Goal: Task Accomplishment & Management: Manage account settings

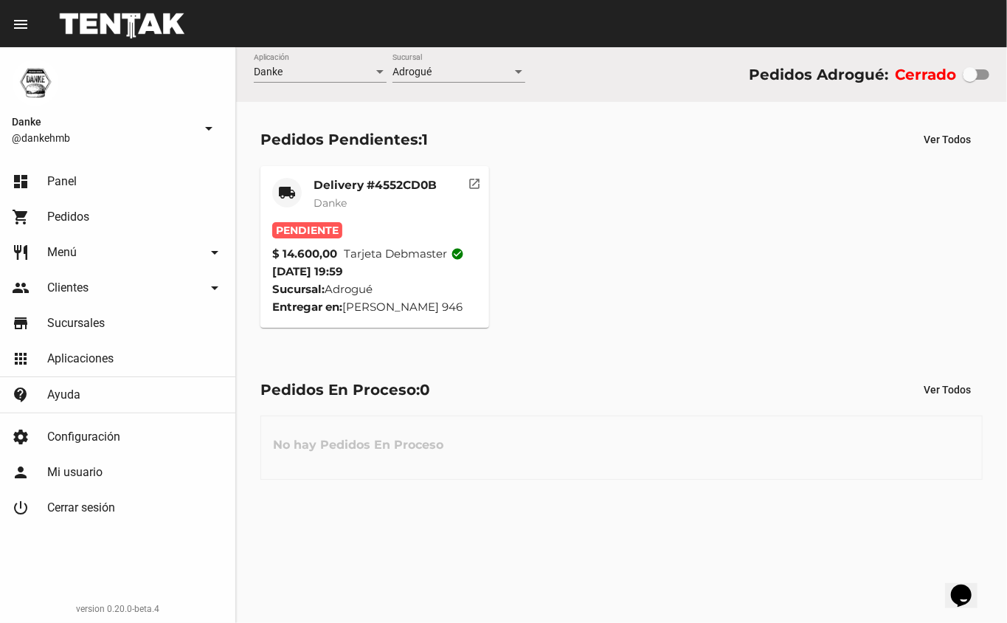
click at [970, 75] on div at bounding box center [970, 74] width 15 height 15
click at [970, 80] on input "checkbox" at bounding box center [970, 80] width 1 height 1
checkbox input "true"
click at [385, 172] on mat-card "local_shipping Delivery #4552CD0B Danke Pendiente $ 14.600,00 Tarjeta debmaster…" at bounding box center [374, 247] width 229 height 162
click at [384, 183] on mat-card-title "Delivery #4552CD0B" at bounding box center [375, 185] width 123 height 15
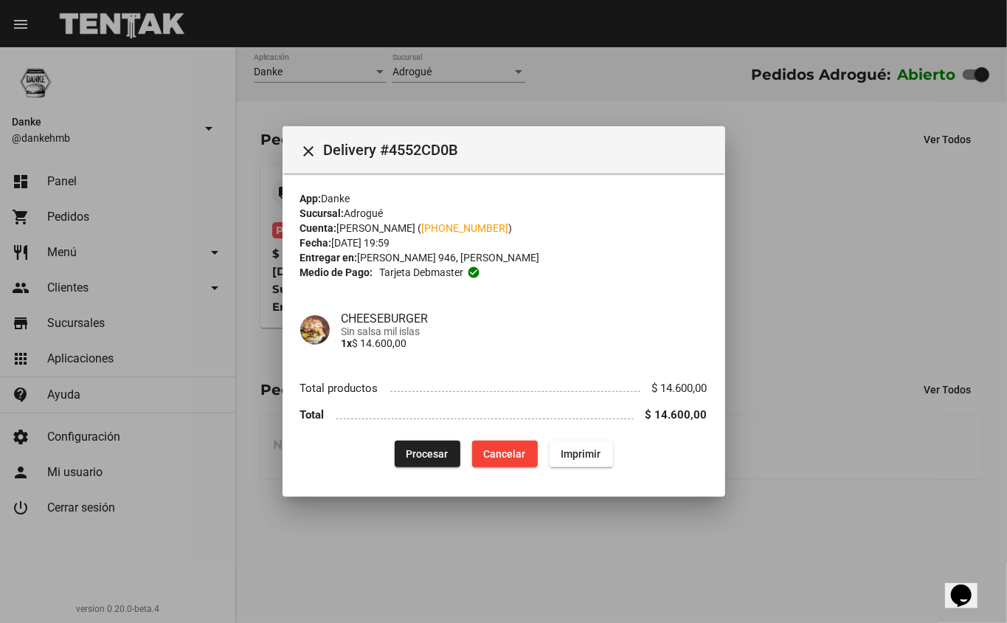
click at [419, 460] on button "Procesar" at bounding box center [428, 454] width 66 height 27
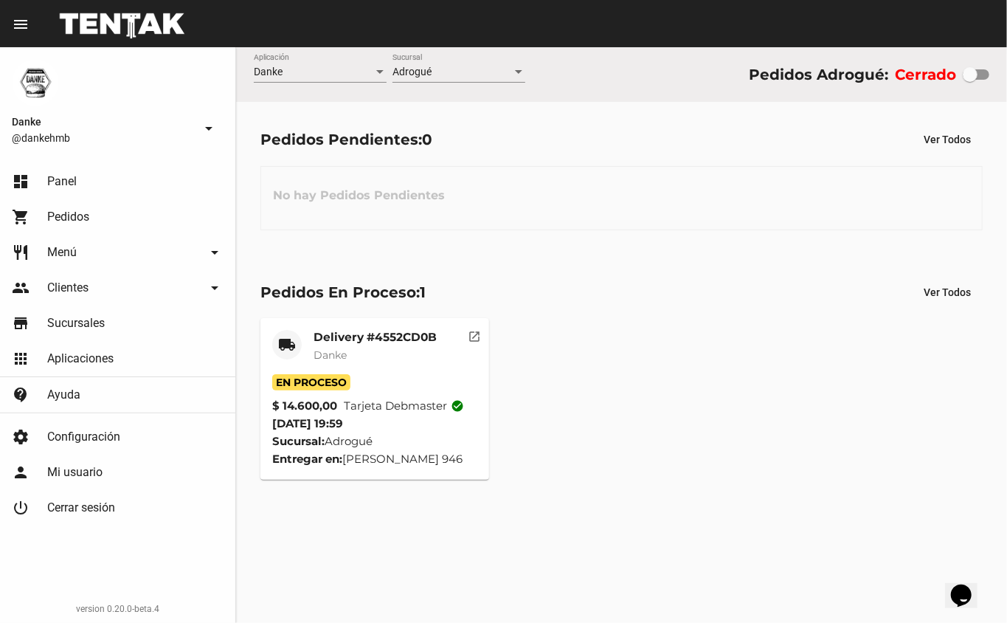
click at [984, 74] on div at bounding box center [976, 74] width 27 height 10
click at [970, 80] on input "checkbox" at bounding box center [970, 80] width 1 height 1
checkbox input "true"
click at [966, 75] on div at bounding box center [970, 74] width 15 height 15
click at [970, 80] on input "checkbox" at bounding box center [970, 80] width 1 height 1
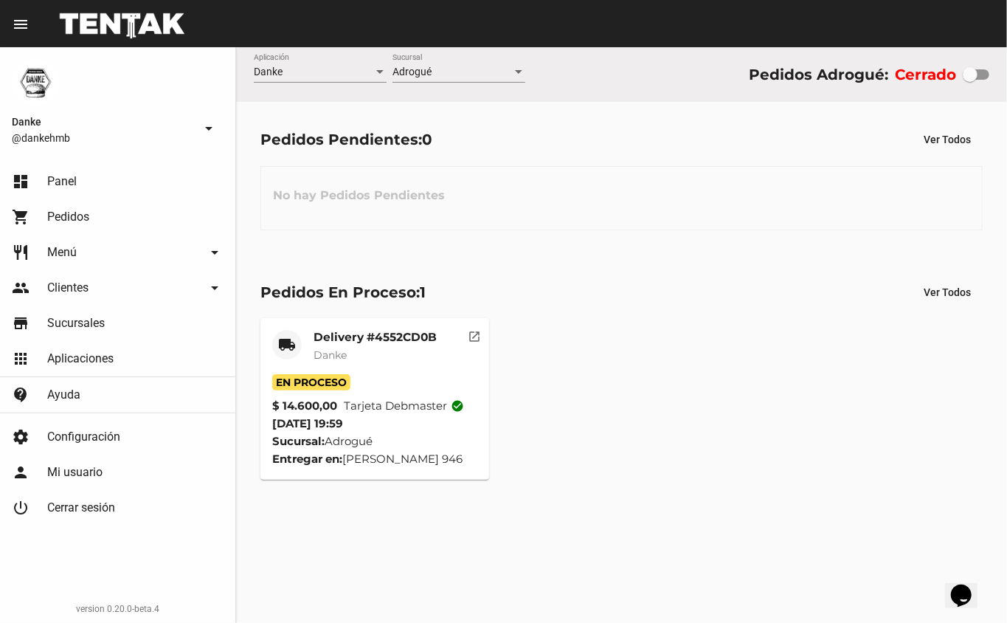
checkbox input "true"
click at [973, 75] on div at bounding box center [970, 74] width 15 height 15
click at [970, 80] on input "checkbox" at bounding box center [970, 80] width 1 height 1
checkbox input "true"
click at [965, 75] on div at bounding box center [970, 74] width 15 height 15
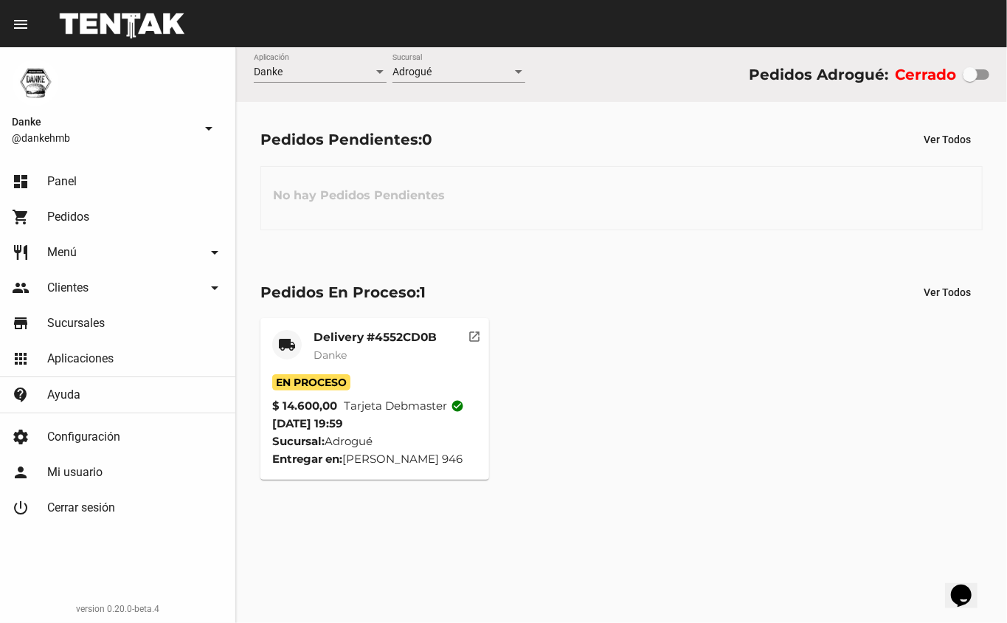
click at [970, 80] on input "checkbox" at bounding box center [970, 80] width 1 height 1
checkbox input "true"
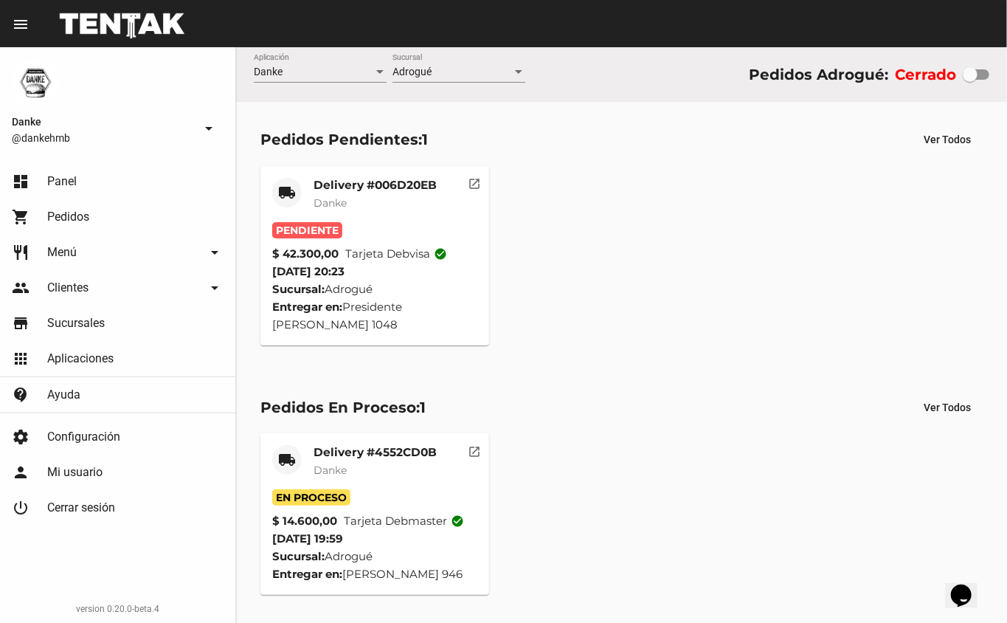
click at [977, 77] on div at bounding box center [970, 74] width 15 height 15
click at [970, 80] on input "checkbox" at bounding box center [970, 80] width 1 height 1
checkbox input "true"
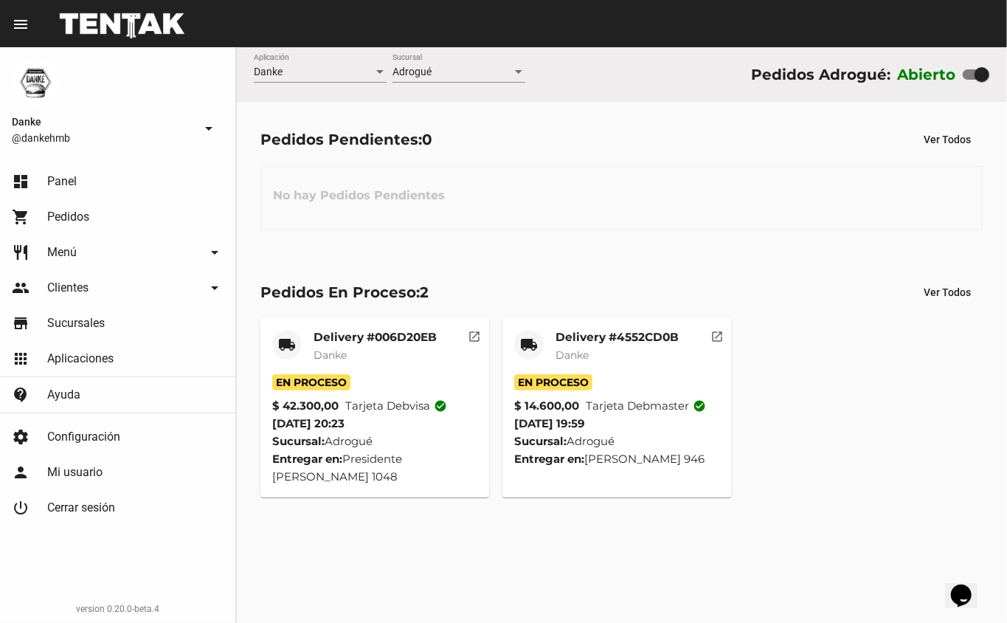
click at [633, 332] on mat-card-title "Delivery #4552CD0B" at bounding box center [617, 337] width 123 height 15
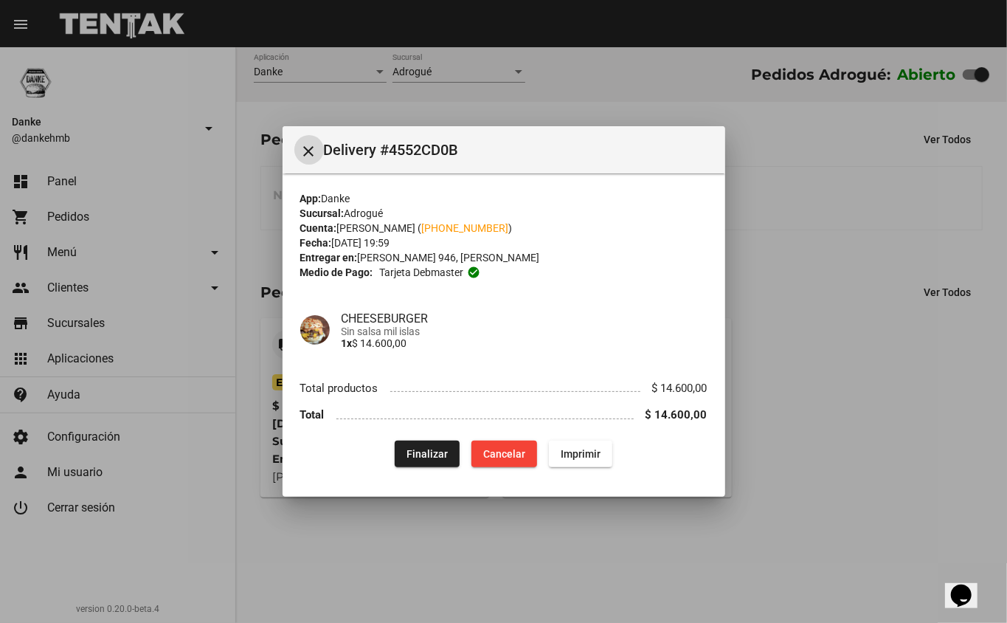
click at [421, 452] on span "Finalizar" at bounding box center [427, 454] width 41 height 12
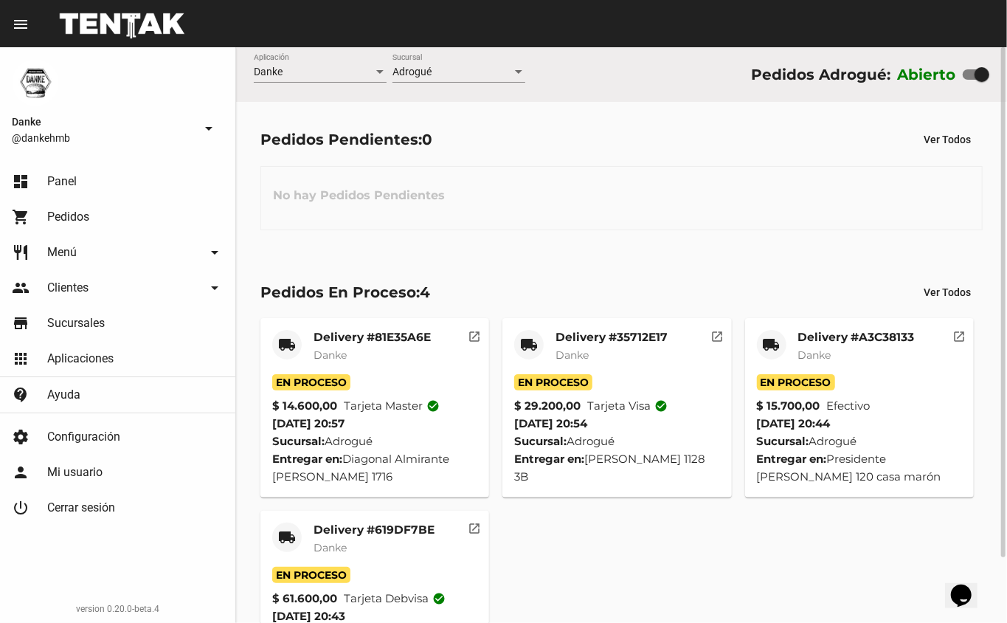
click at [598, 211] on div "No hay Pedidos Pendientes" at bounding box center [621, 198] width 722 height 64
click at [955, 288] on span "Ver Todos" at bounding box center [947, 292] width 47 height 12
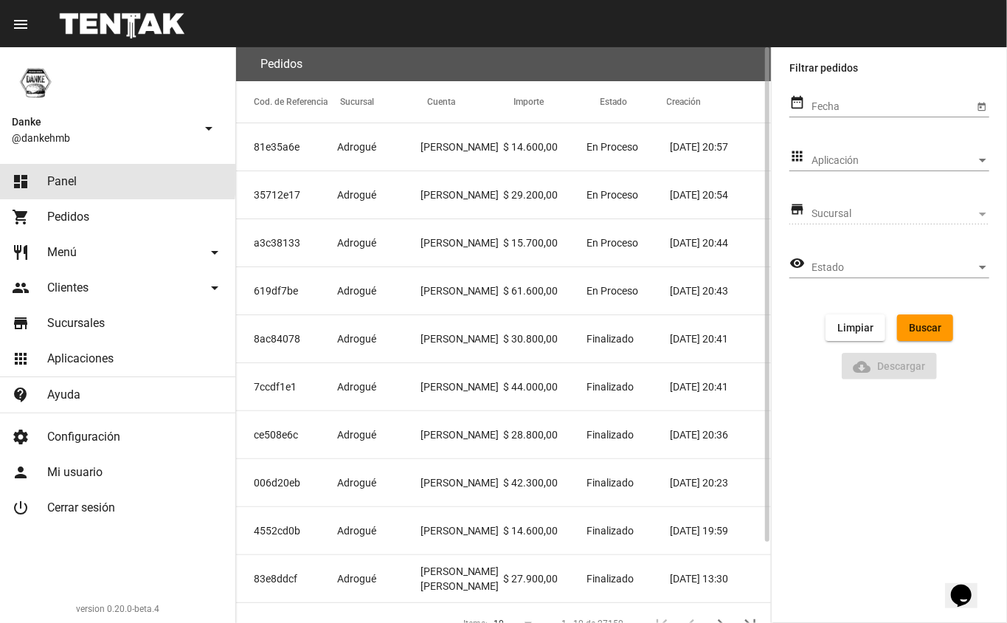
click at [69, 179] on span "Panel" at bounding box center [62, 181] width 30 height 15
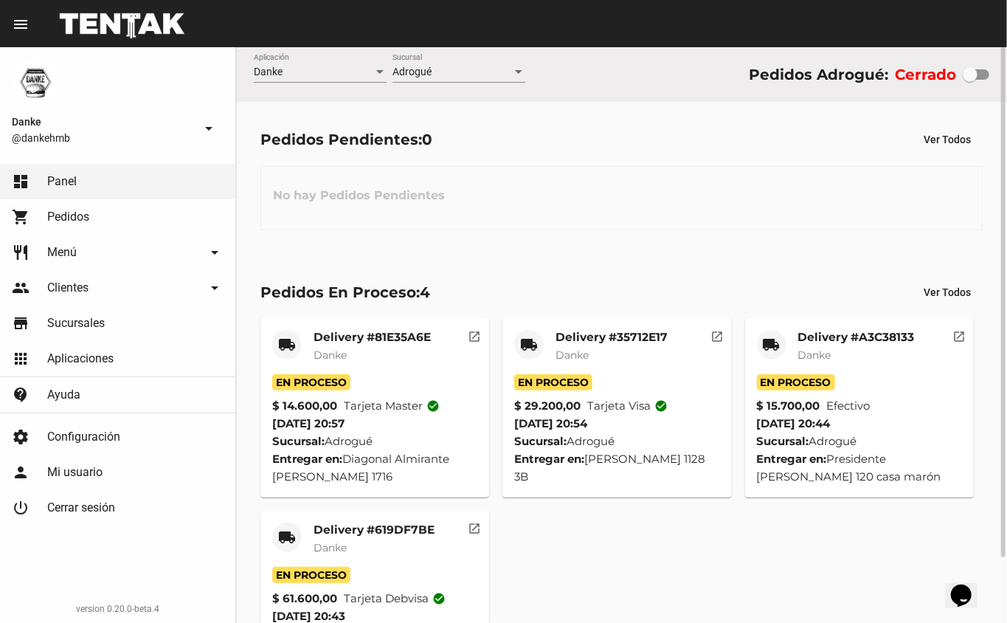
click at [355, 529] on mat-card-title "Delivery #619DF7BE" at bounding box center [374, 529] width 121 height 15
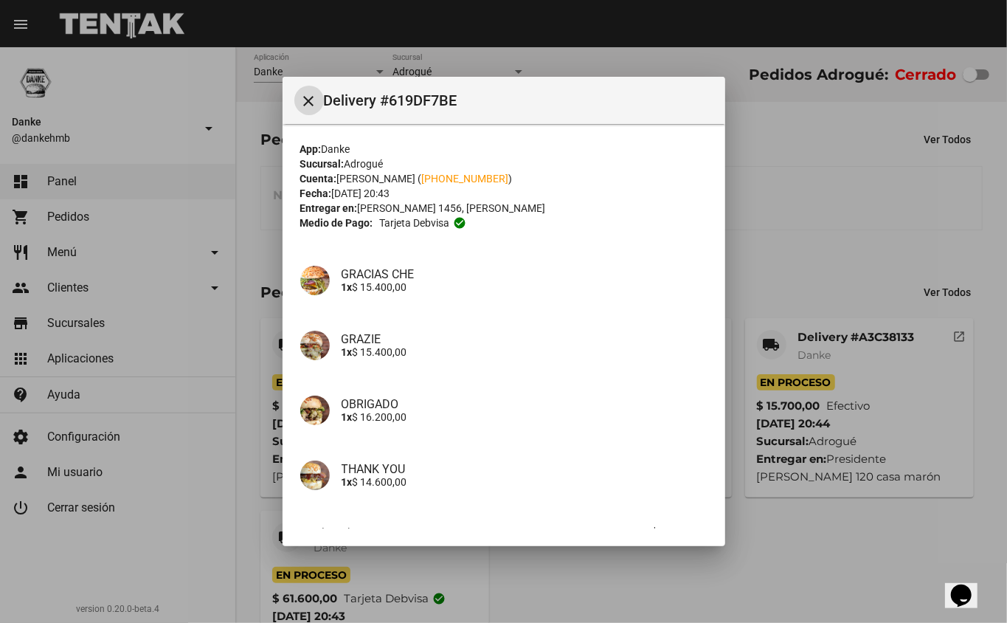
click at [307, 100] on mat-icon "close" at bounding box center [309, 101] width 18 height 18
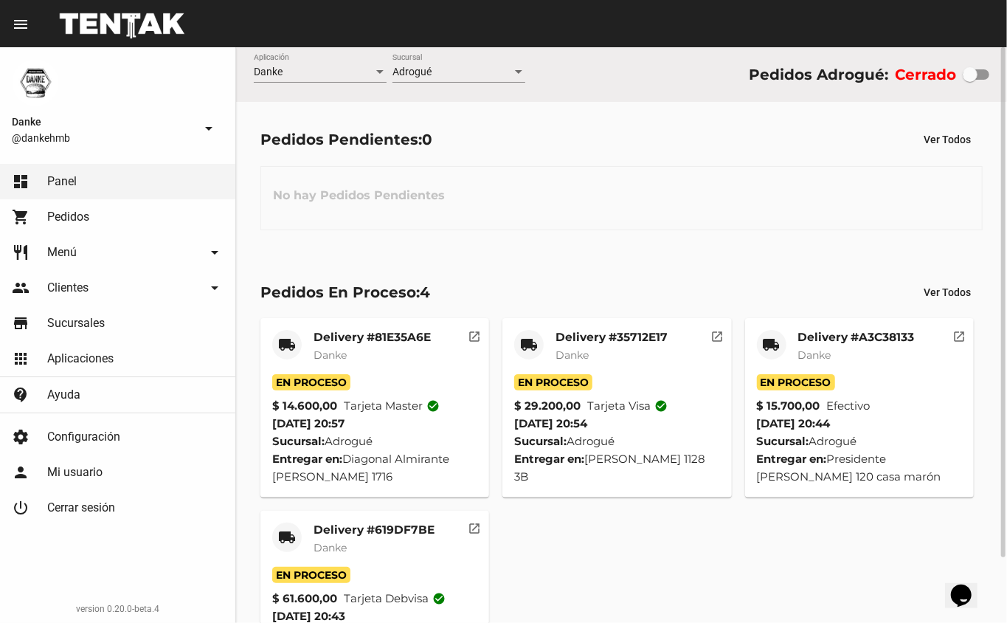
click at [541, 245] on div "Pedidos Pendientes: 0 Ver Todos No hay Pedidos Pendientes" at bounding box center [621, 178] width 771 height 152
click at [524, 288] on div "Pedidos En Proceso: 4 Ver Todos" at bounding box center [621, 292] width 722 height 27
click at [588, 243] on div "Pedidos Pendientes: 0 Ver Todos No hay Pedidos Pendientes" at bounding box center [621, 178] width 771 height 152
click at [655, 562] on div "local_shipping Delivery #81E35A6E Danke En Proceso $ 14.600,00 Tarjeta master c…" at bounding box center [622, 494] width 736 height 367
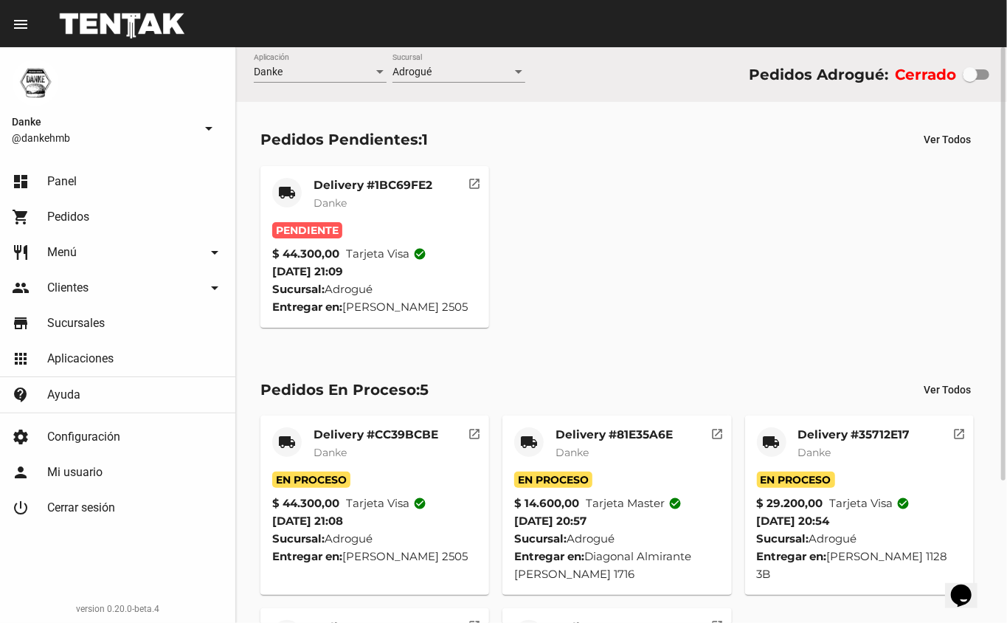
click at [387, 441] on mat-card-title "Delivery #CC39BCBE" at bounding box center [376, 434] width 125 height 15
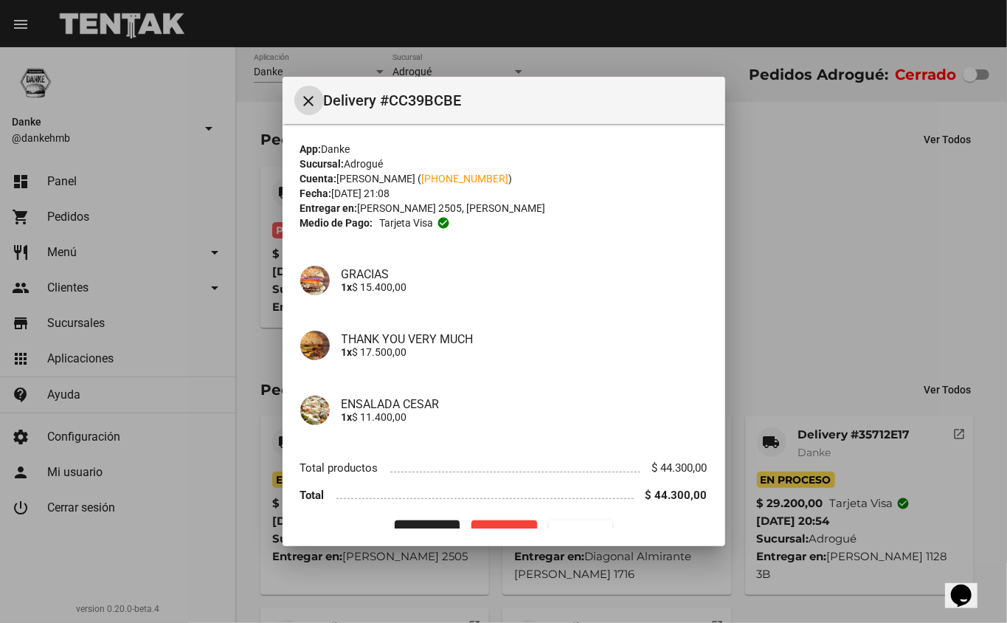
click at [807, 308] on div at bounding box center [503, 311] width 1007 height 623
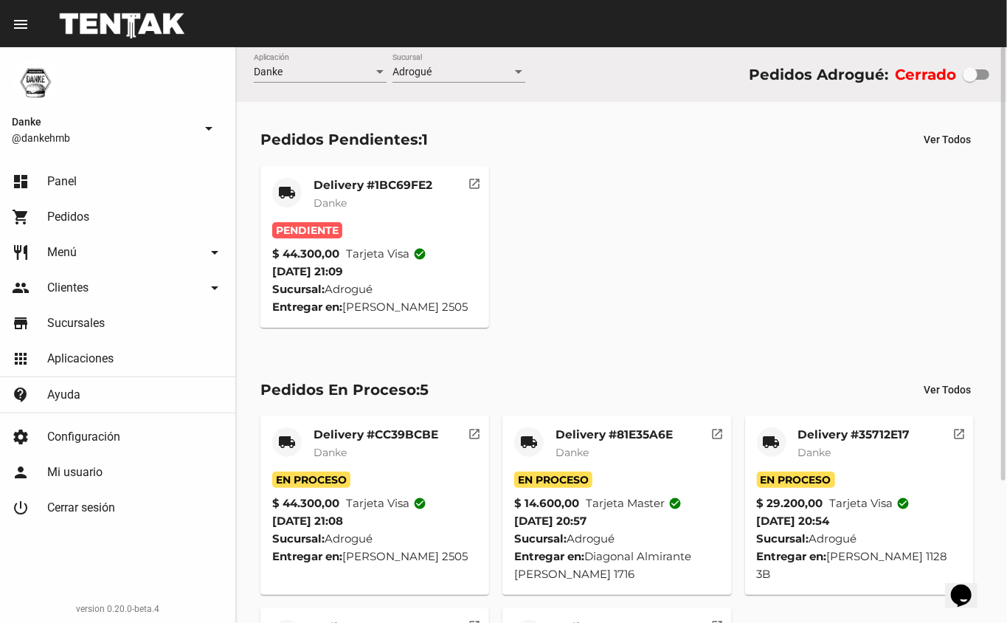
click at [379, 183] on mat-card-title "Delivery #1BC69FE2" at bounding box center [373, 185] width 119 height 15
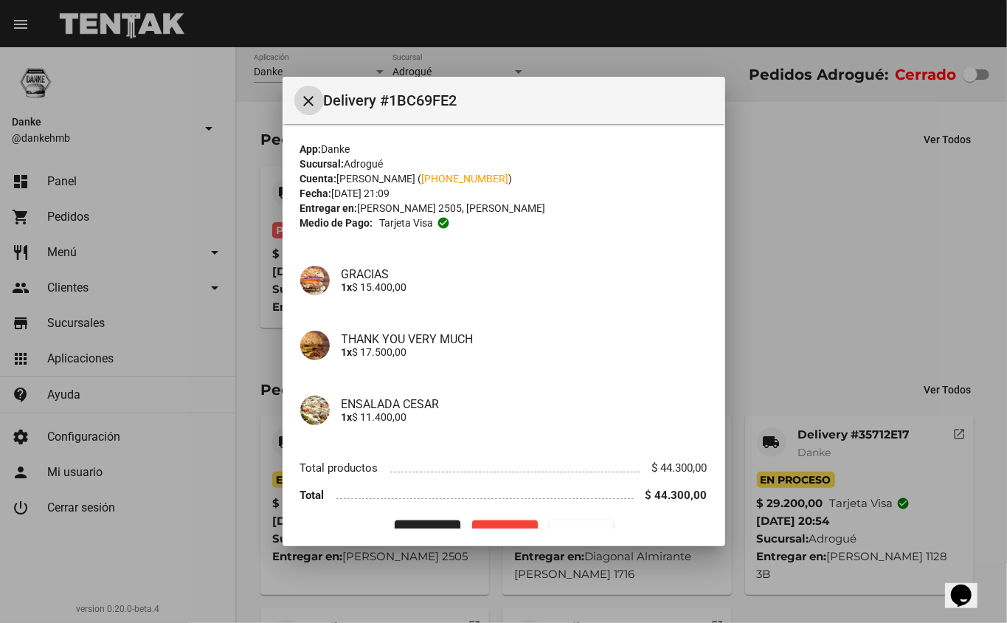
click at [786, 297] on div at bounding box center [503, 311] width 1007 height 623
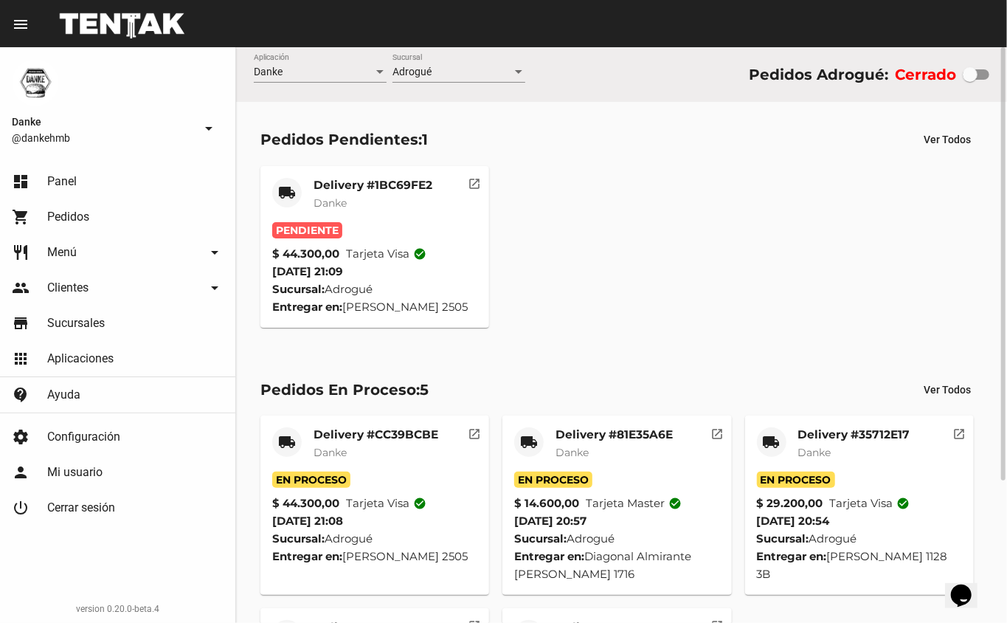
click at [398, 445] on mat-card-subtitle "Danke" at bounding box center [376, 452] width 125 height 15
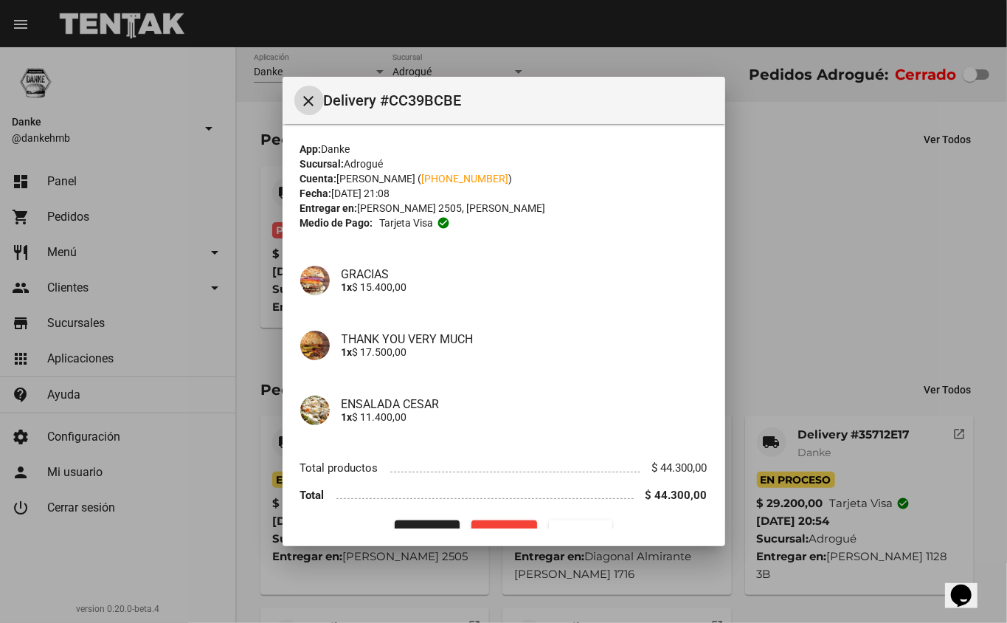
click at [841, 295] on div at bounding box center [503, 311] width 1007 height 623
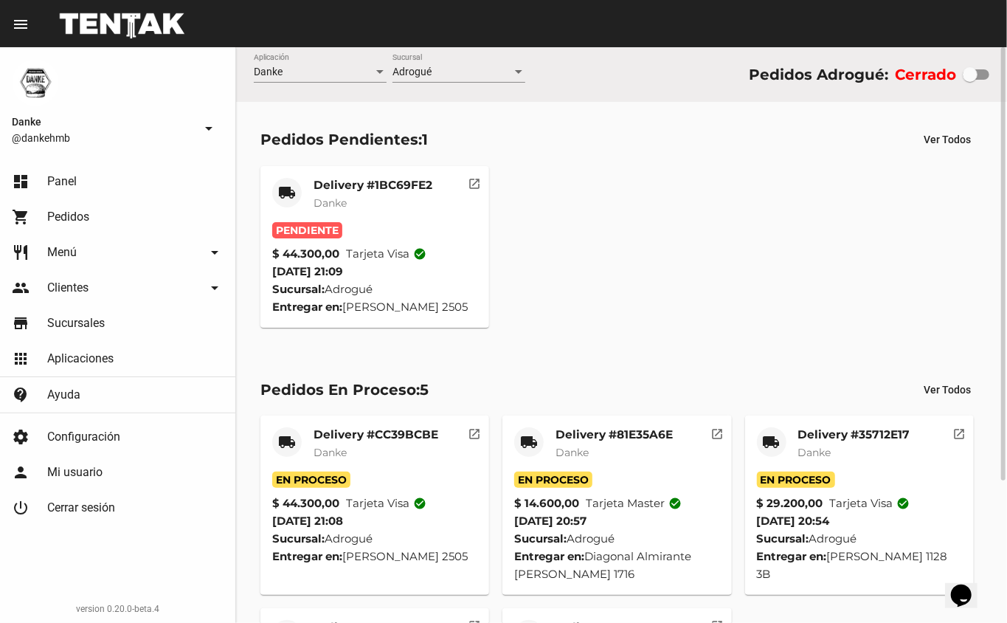
click at [946, 86] on div "Danke Aplicación Adrogué Sucursal Pedidos Adrogué: Cerrado" at bounding box center [621, 74] width 771 height 55
click at [977, 77] on div at bounding box center [970, 74] width 15 height 15
click at [970, 80] on input "checkbox" at bounding box center [970, 80] width 1 height 1
checkbox input "true"
click at [390, 445] on mat-card-subtitle "Danke" at bounding box center [376, 452] width 125 height 15
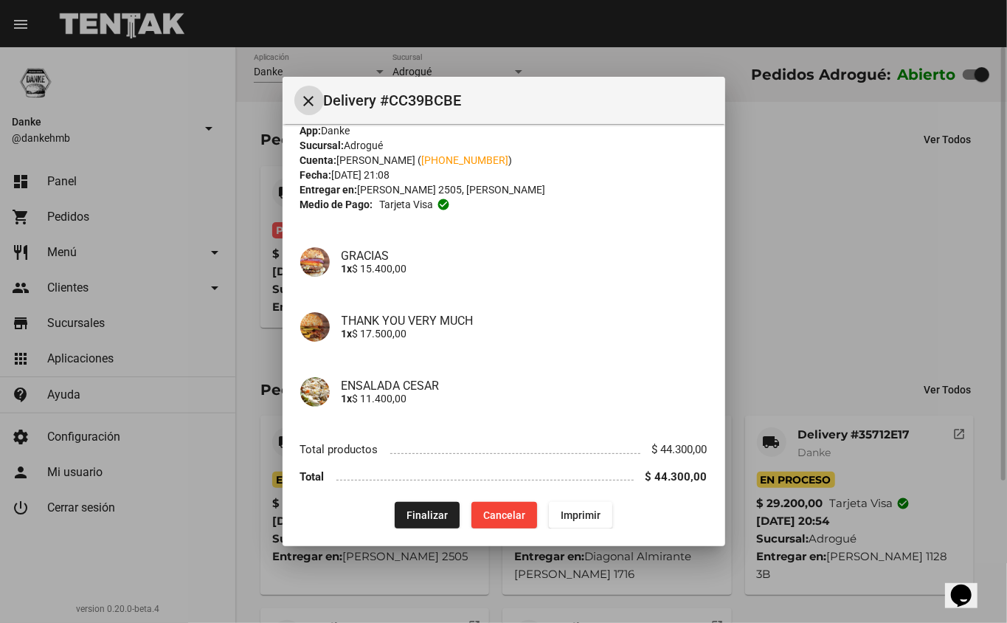
scroll to position [30, 0]
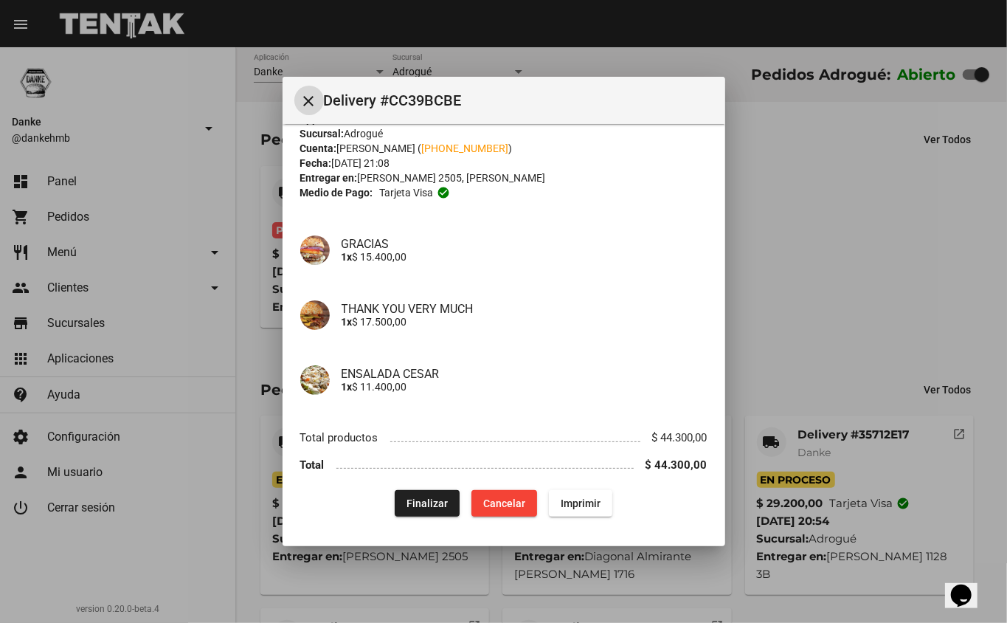
click at [831, 338] on div at bounding box center [503, 311] width 1007 height 623
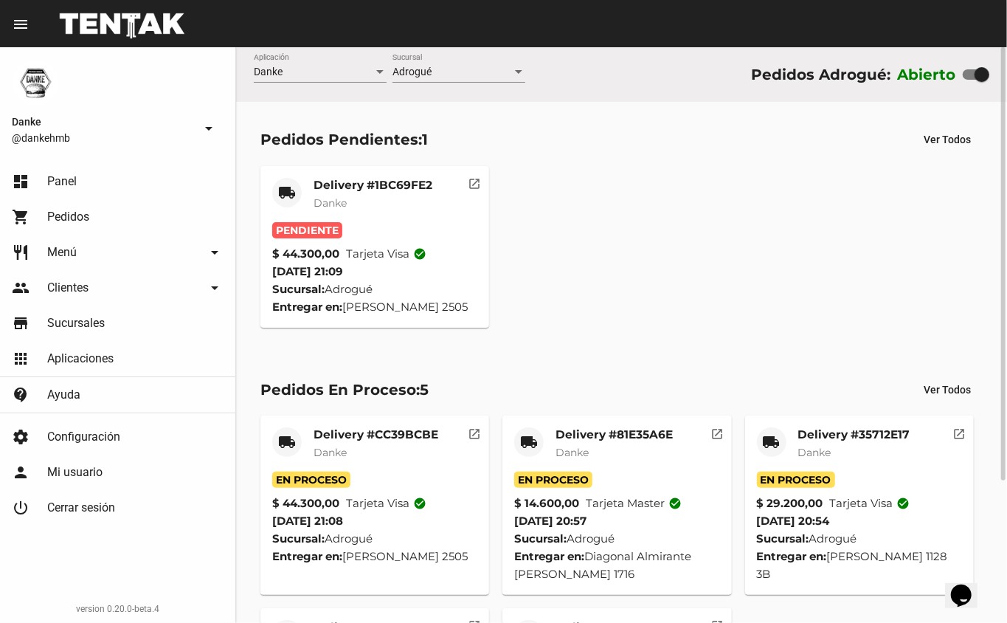
click at [388, 184] on mat-card-title "Delivery #1BC69FE2" at bounding box center [373, 185] width 119 height 15
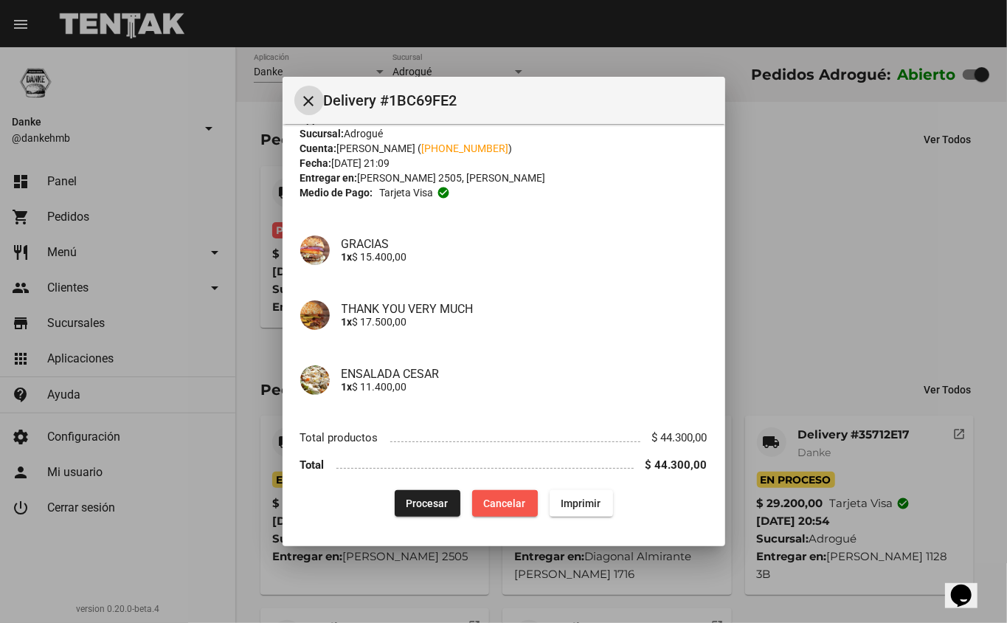
click at [497, 503] on span "Cancelar" at bounding box center [505, 503] width 42 height 12
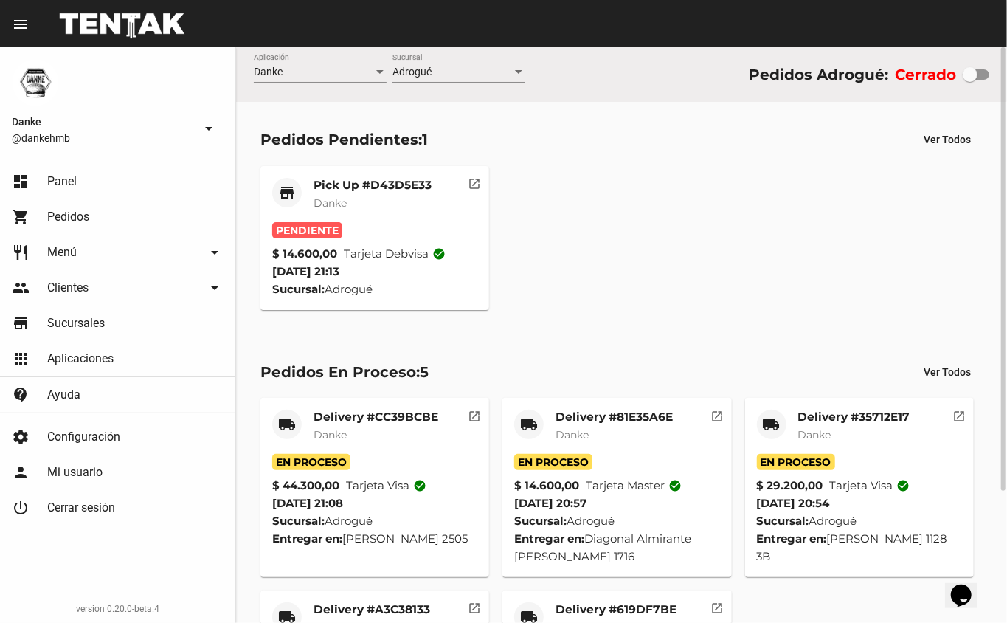
click at [977, 80] on div at bounding box center [970, 74] width 15 height 15
click at [970, 80] on input "checkbox" at bounding box center [970, 80] width 1 height 1
checkbox input "true"
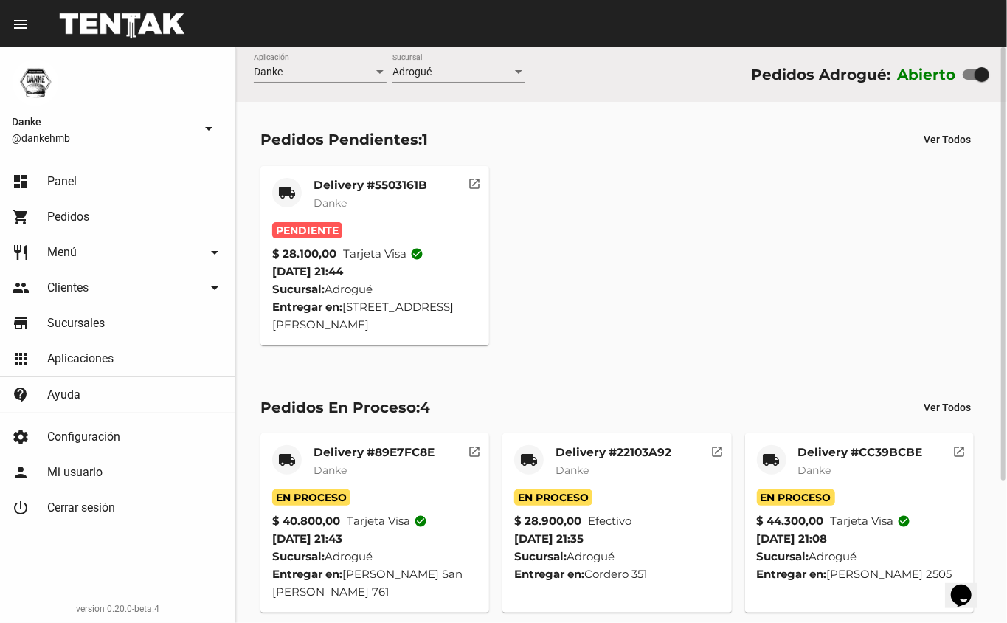
click at [863, 263] on div "local_shipping Delivery #5503161B Danke Pendiente $ 28.100,00 Tarjeta visa chec…" at bounding box center [622, 255] width 736 height 193
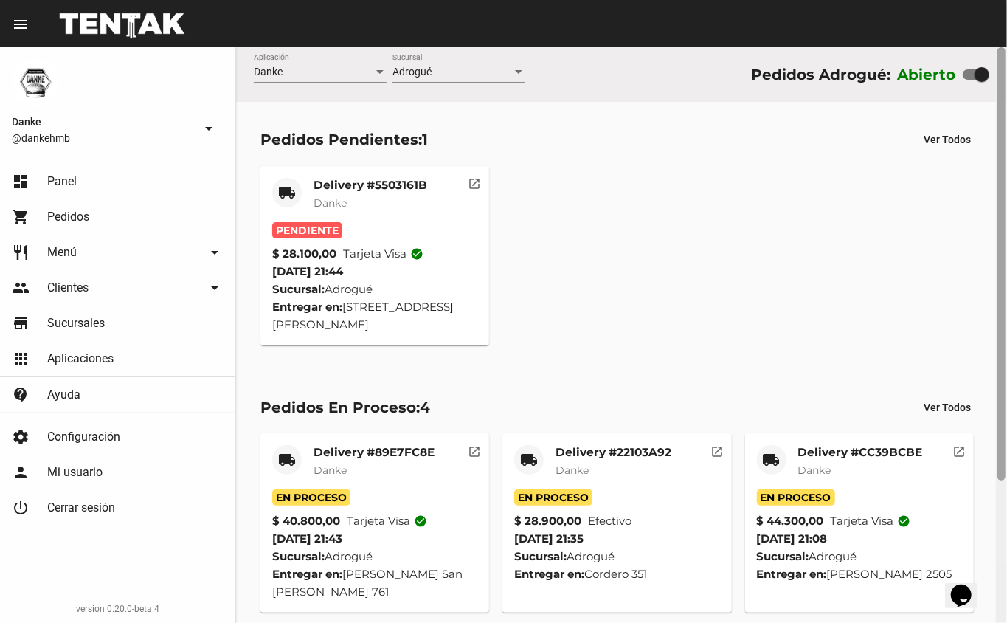
click at [1004, 479] on div at bounding box center [1002, 263] width 8 height 433
click at [1005, 512] on div at bounding box center [1001, 335] width 11 height 576
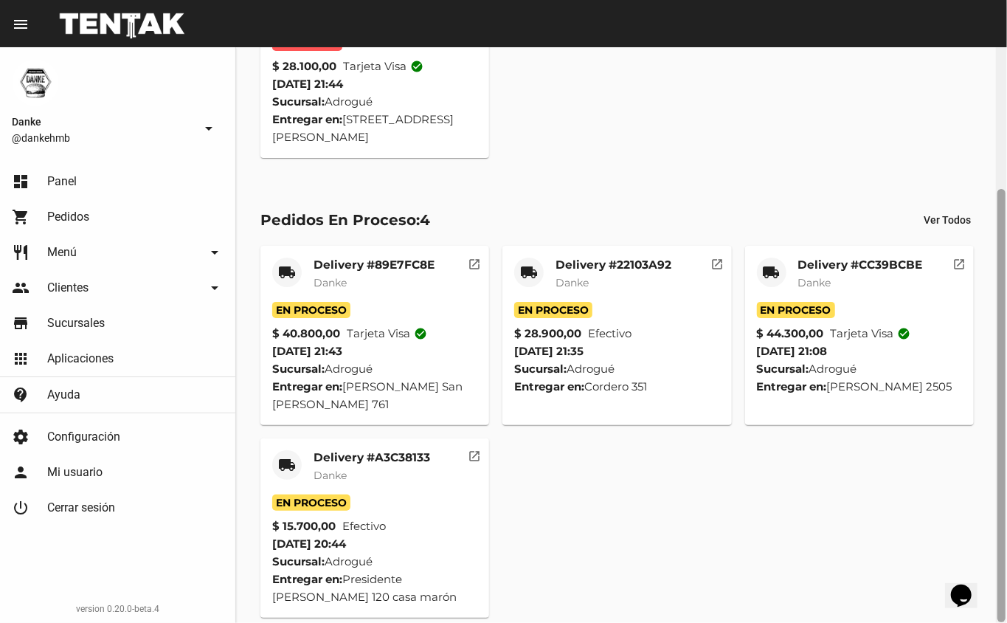
click at [352, 450] on mat-card-title "Delivery #A3C38133" at bounding box center [372, 457] width 117 height 15
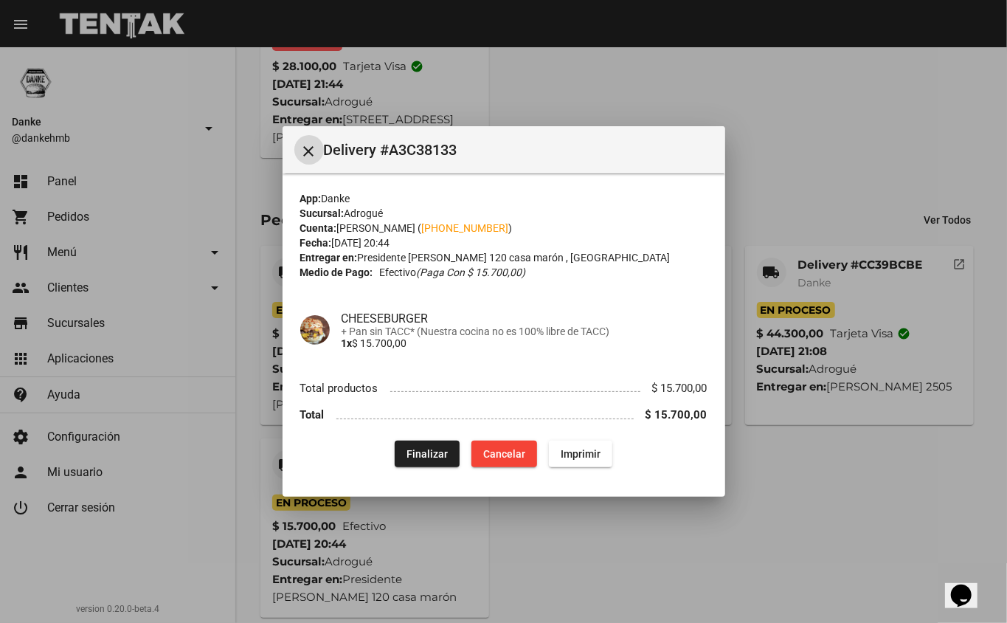
click at [662, 537] on div at bounding box center [503, 311] width 1007 height 623
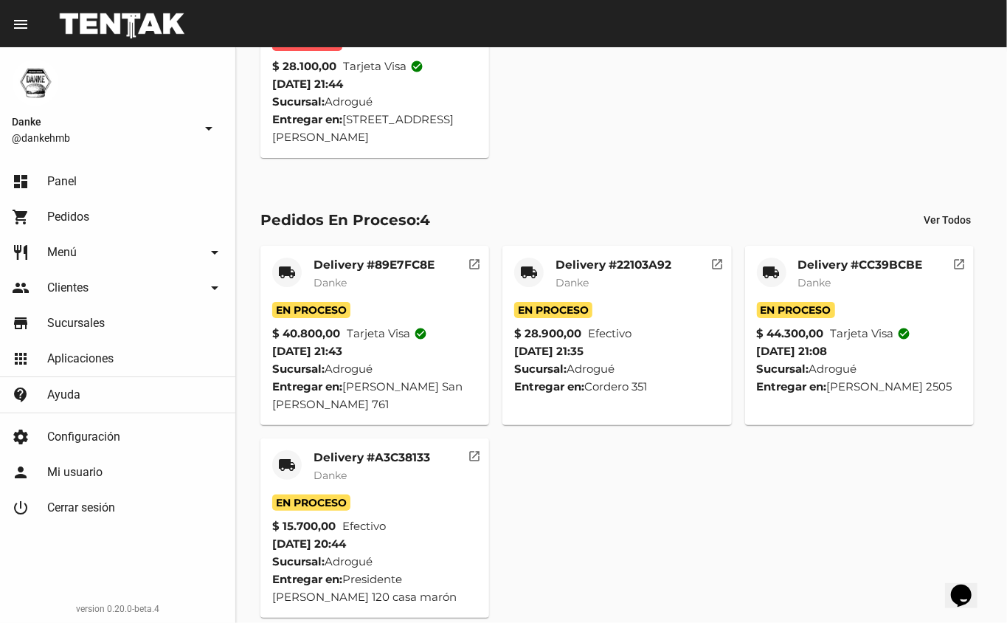
scroll to position [170, 0]
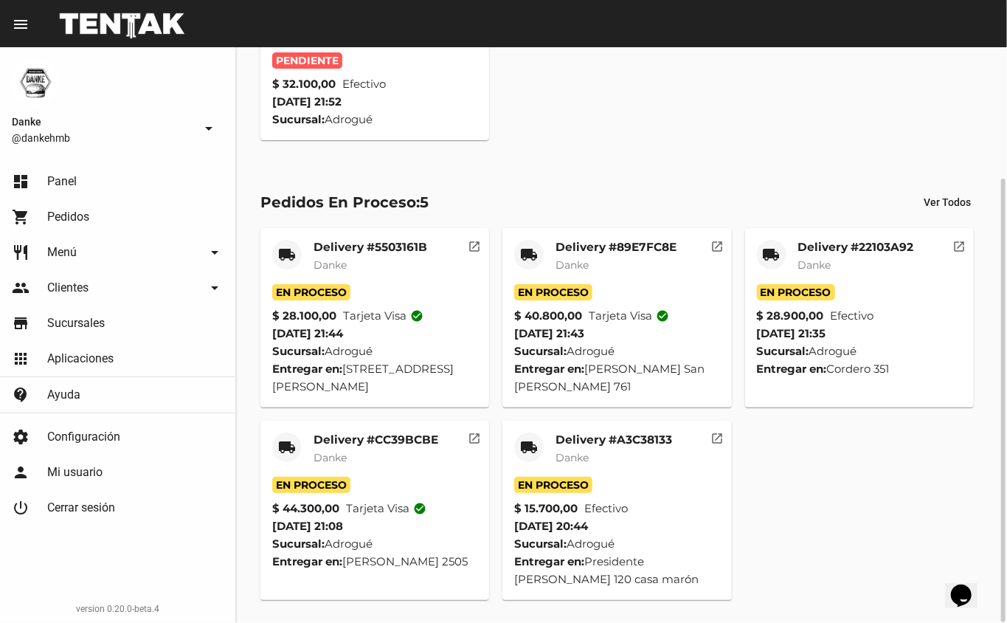
click at [640, 434] on mat-card-title "Delivery #A3C38133" at bounding box center [614, 439] width 117 height 15
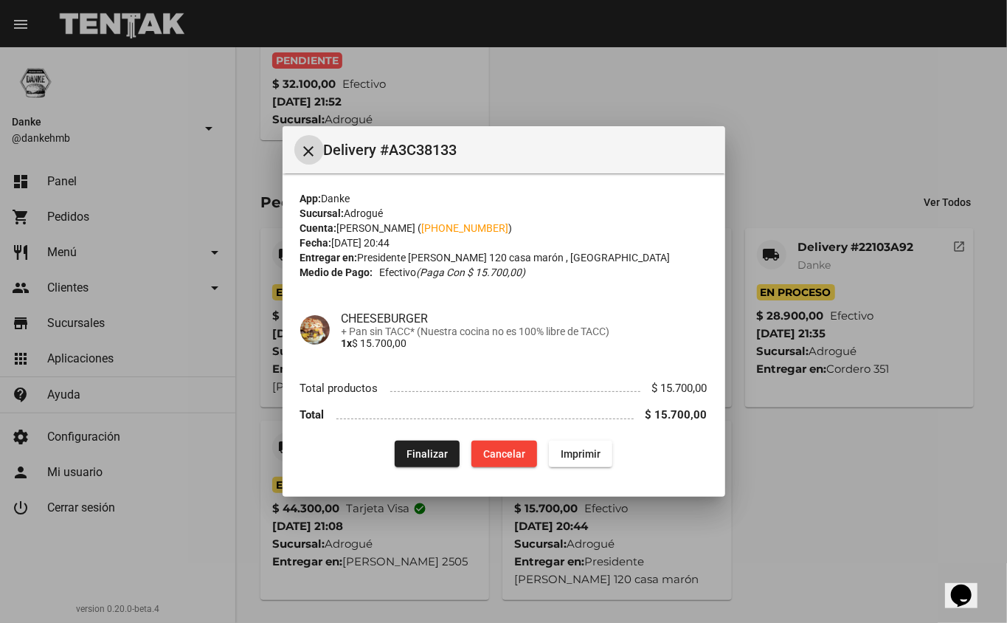
click at [490, 455] on span "Cancelar" at bounding box center [504, 454] width 42 height 12
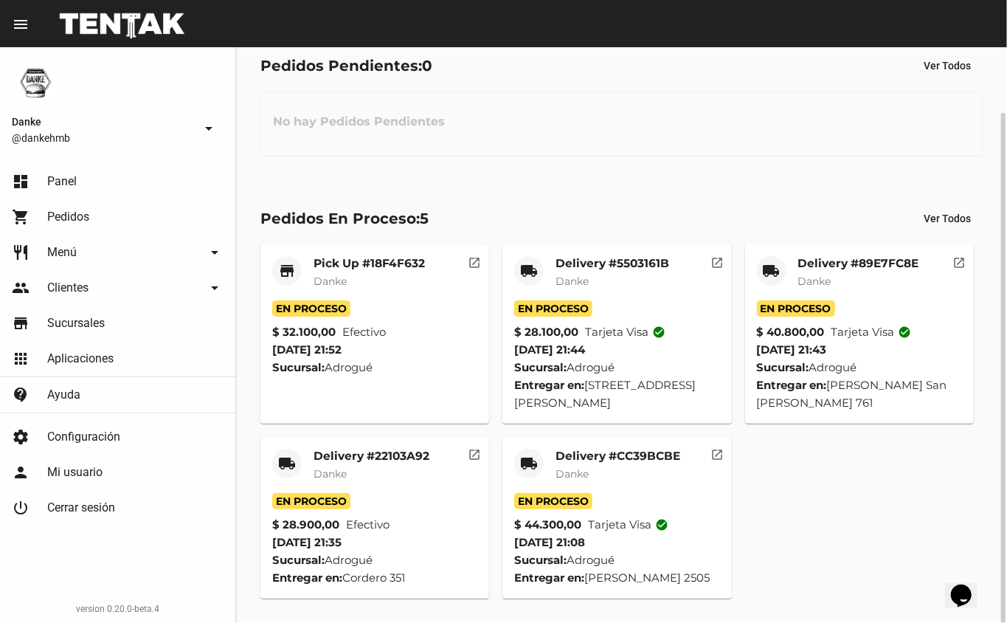
scroll to position [74, 0]
click at [964, 207] on button "Ver Todos" at bounding box center [947, 218] width 71 height 27
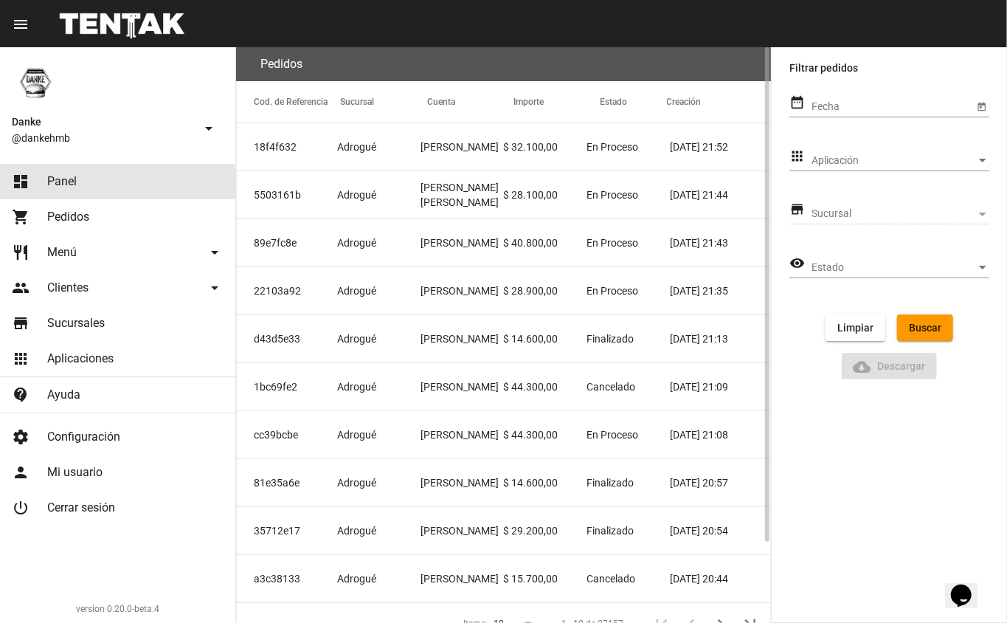
click at [69, 184] on span "Panel" at bounding box center [62, 181] width 30 height 15
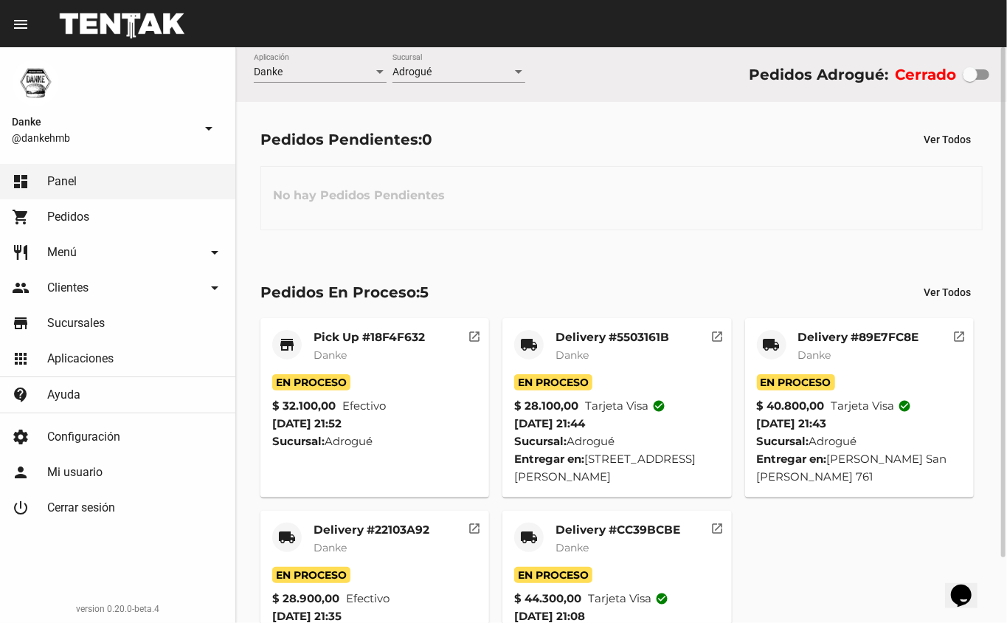
click at [969, 75] on div at bounding box center [970, 74] width 15 height 15
click at [970, 80] on input "checkbox" at bounding box center [970, 80] width 1 height 1
checkbox input "true"
click at [87, 235] on link "restaurant Menú arrow_drop_down" at bounding box center [117, 252] width 235 height 35
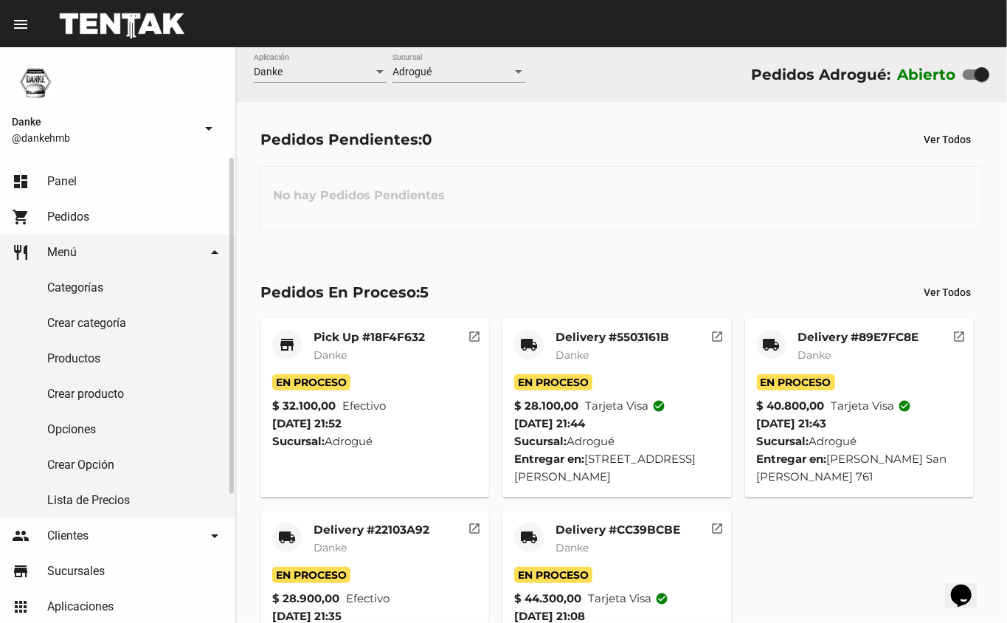
click at [68, 221] on span "Pedidos" at bounding box center [68, 217] width 42 height 15
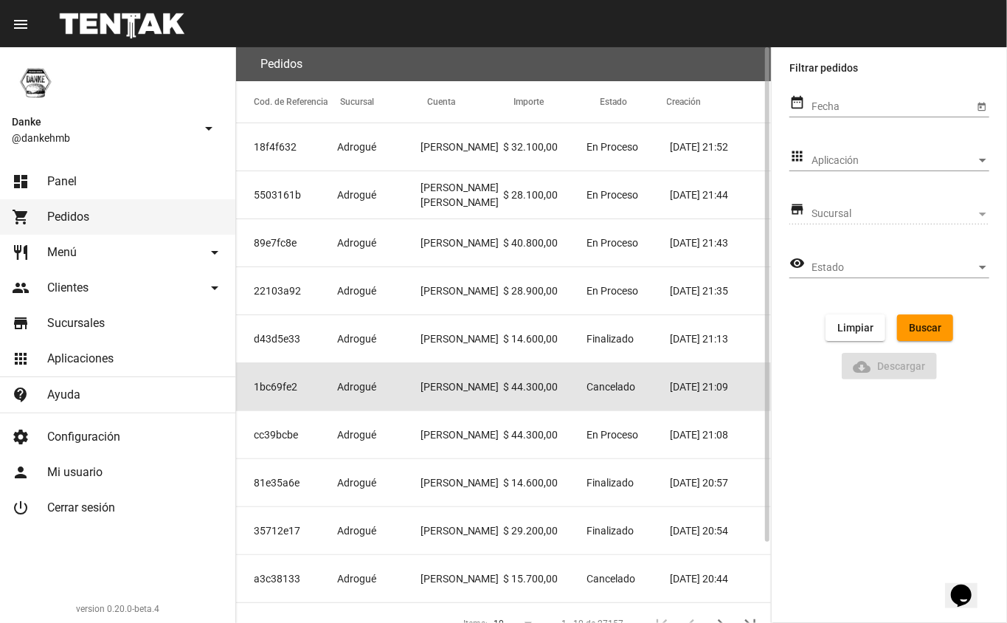
click at [363, 388] on span "Adrogué" at bounding box center [356, 386] width 39 height 15
click at [405, 376] on mat-cell "Adrogué" at bounding box center [378, 386] width 83 height 47
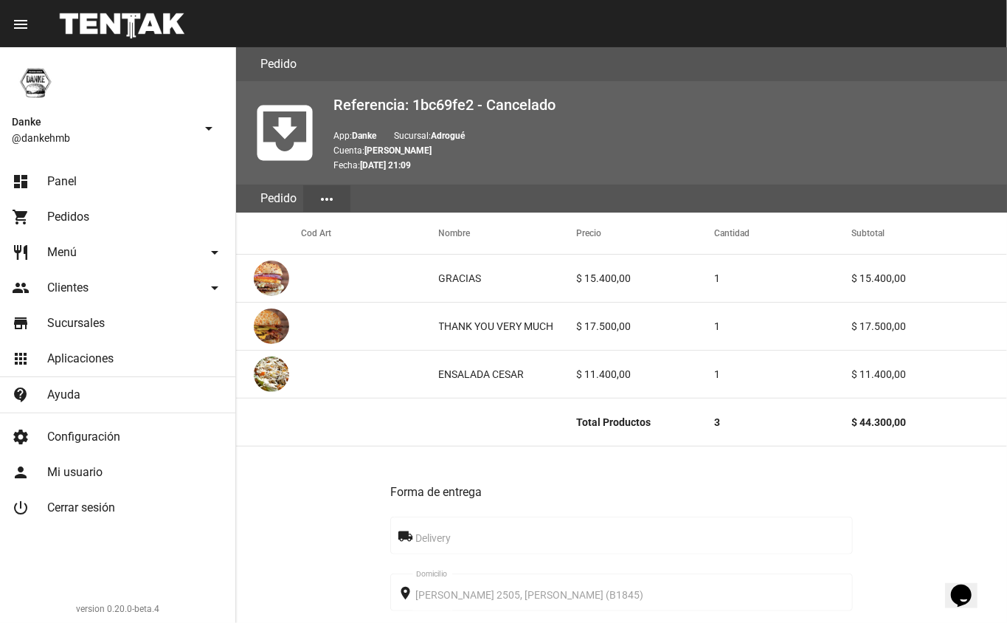
click at [69, 229] on link "shopping_cart Pedidos" at bounding box center [117, 216] width 235 height 35
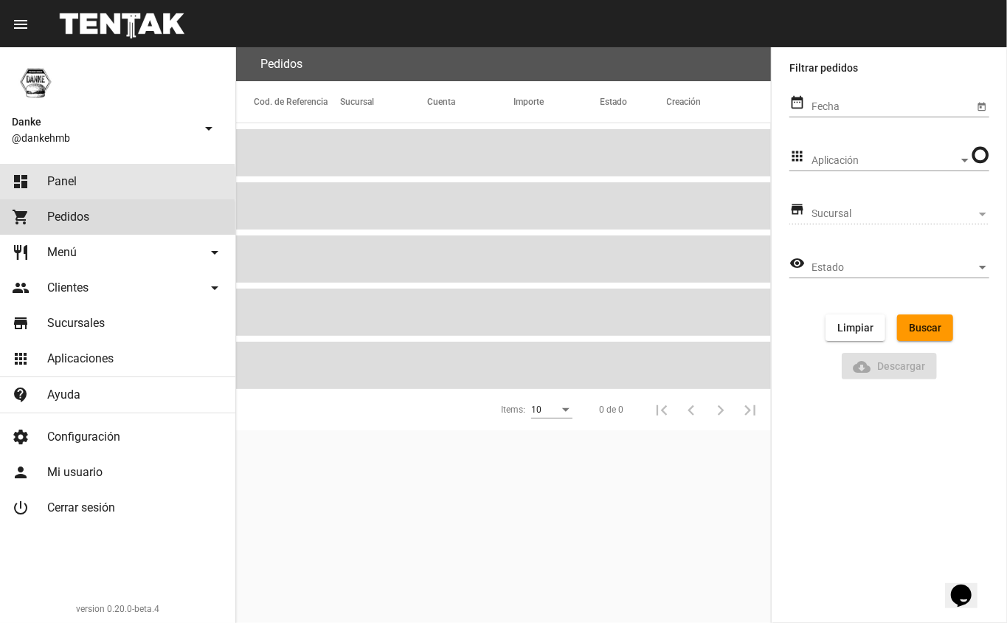
click at [55, 190] on link "dashboard Panel" at bounding box center [117, 181] width 235 height 35
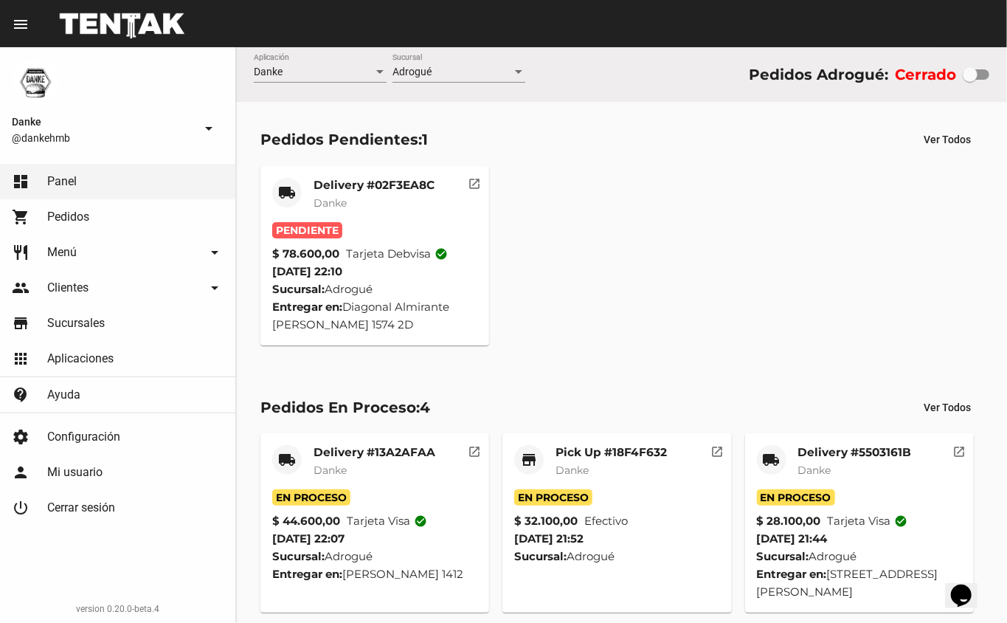
click at [66, 214] on span "Pedidos" at bounding box center [68, 217] width 42 height 15
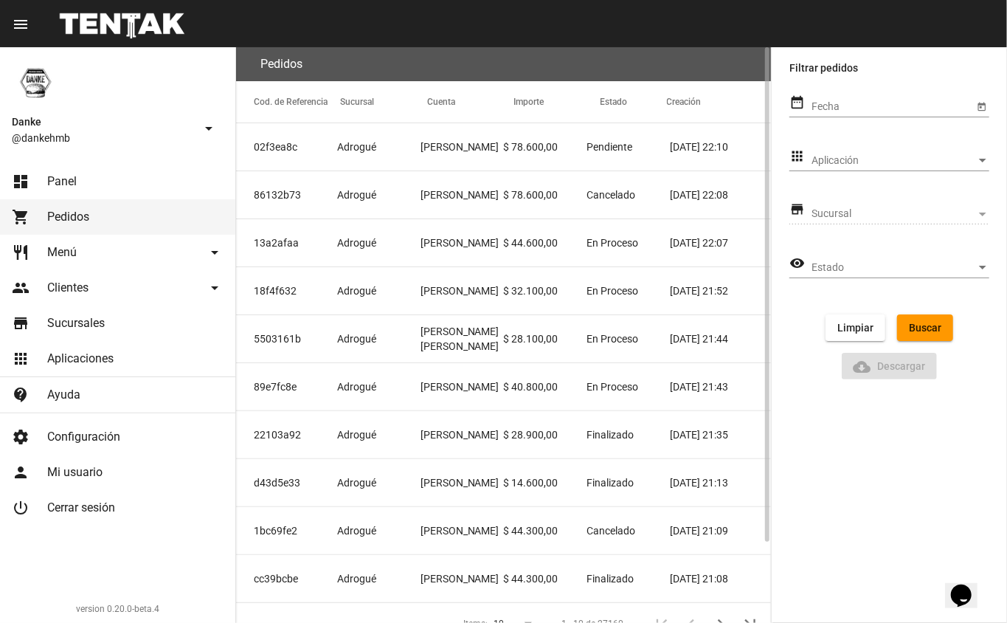
click at [407, 202] on mat-cell "Adrogué" at bounding box center [378, 194] width 83 height 47
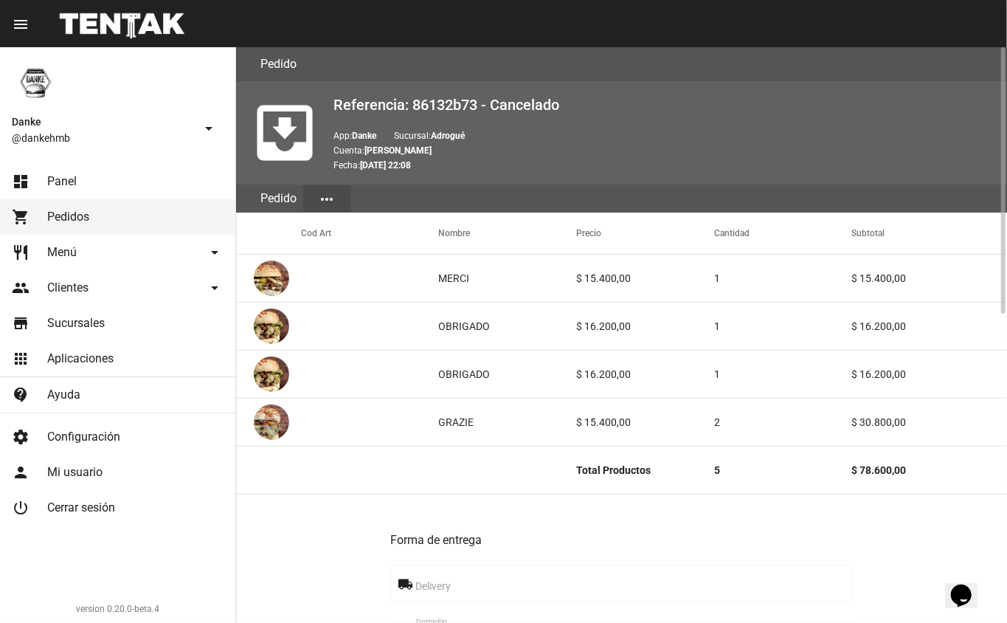
click at [69, 216] on span "Pedidos" at bounding box center [68, 217] width 42 height 15
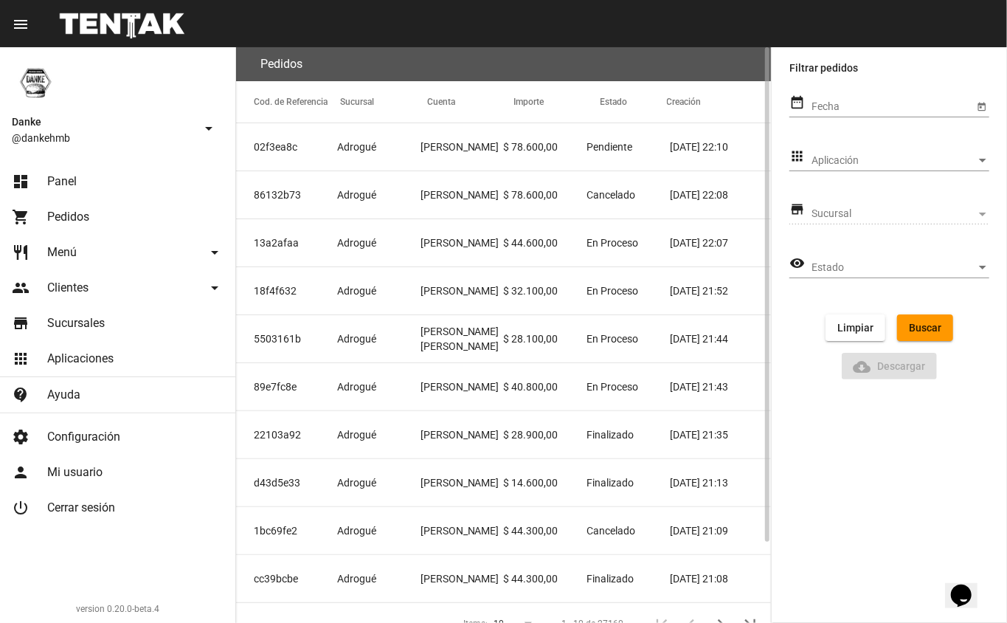
click at [367, 210] on mat-cell "Adrogué" at bounding box center [378, 194] width 83 height 47
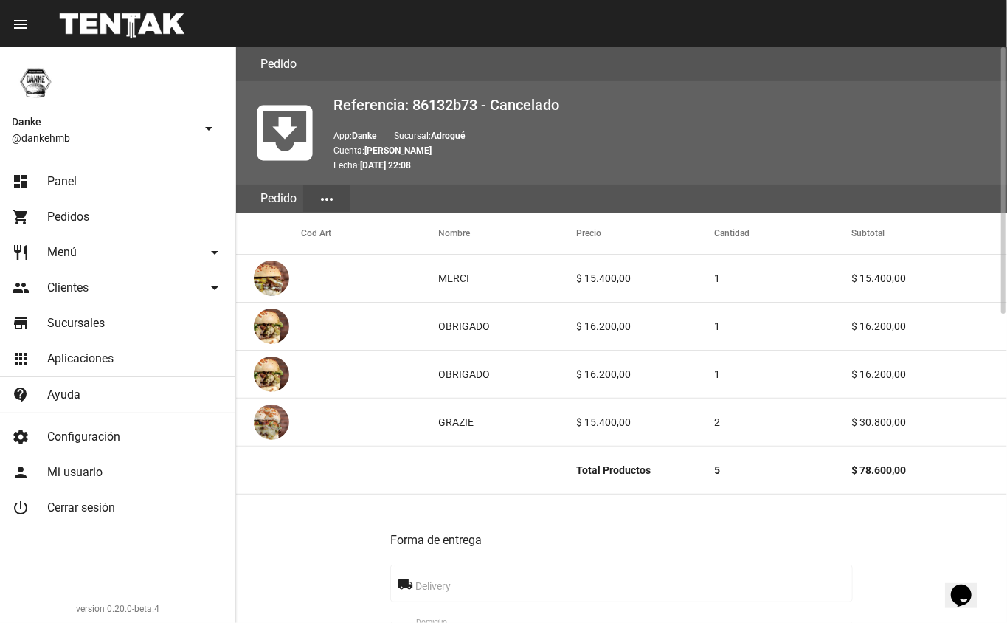
click at [86, 210] on span "Pedidos" at bounding box center [68, 217] width 42 height 15
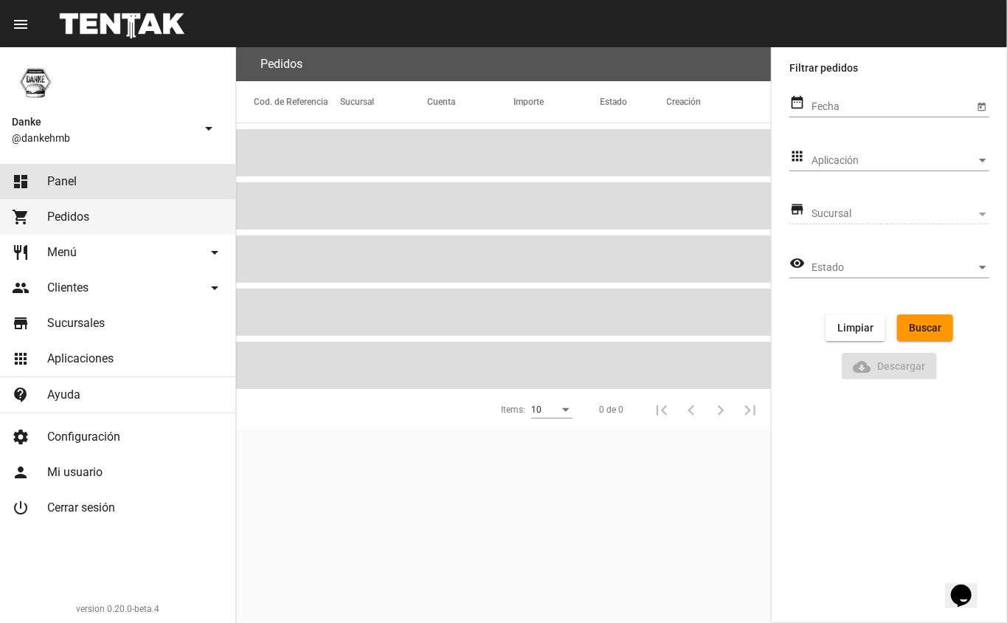
click at [56, 187] on span "Panel" at bounding box center [62, 181] width 30 height 15
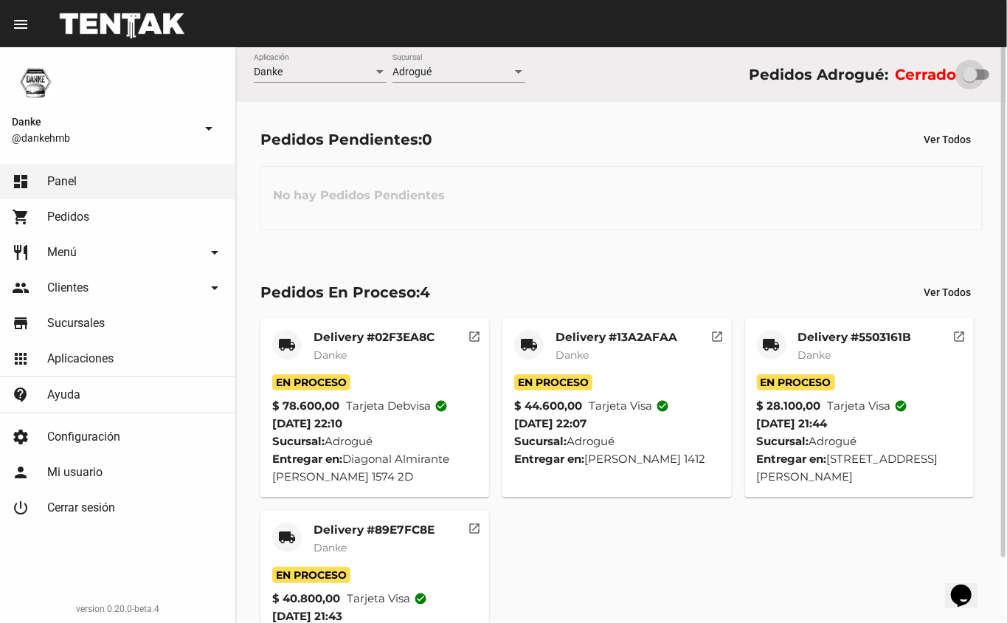
click at [975, 72] on div at bounding box center [970, 74] width 15 height 15
click at [970, 80] on input "checkbox" at bounding box center [970, 80] width 1 height 1
checkbox input "true"
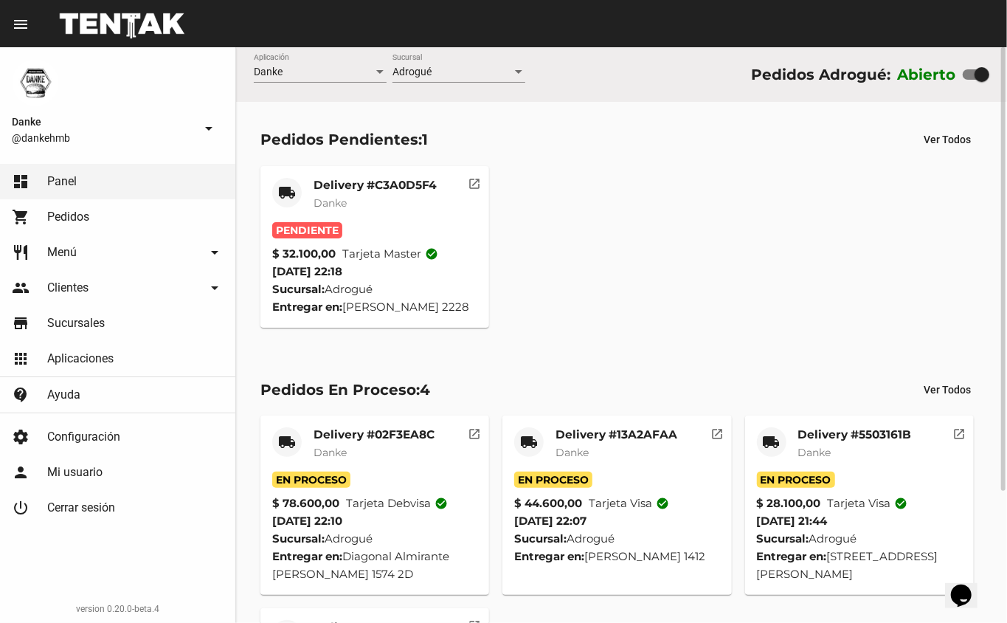
click at [373, 171] on mat-card "local_shipping Delivery #C3A0D5F4 Danke Pendiente $ 32.100,00 Tarjeta master ch…" at bounding box center [374, 247] width 229 height 162
click at [375, 174] on mat-card "local_shipping Delivery #C3A0D5F4 Danke Pendiente $ 32.100,00 Tarjeta master ch…" at bounding box center [374, 247] width 229 height 162
click at [379, 184] on mat-card-title "Delivery #C3A0D5F4" at bounding box center [375, 185] width 123 height 15
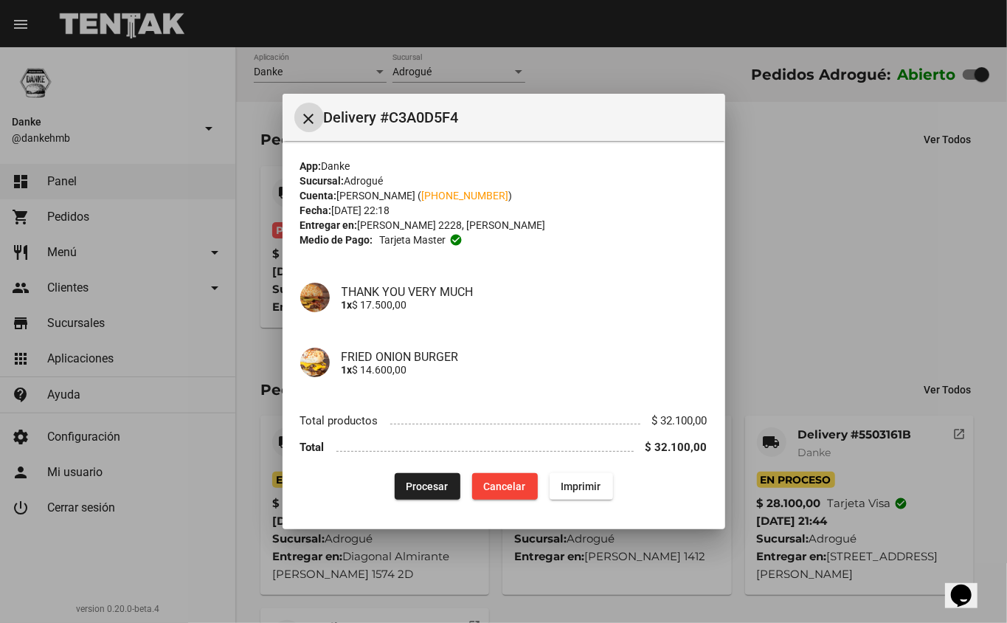
click at [860, 220] on div at bounding box center [503, 311] width 1007 height 623
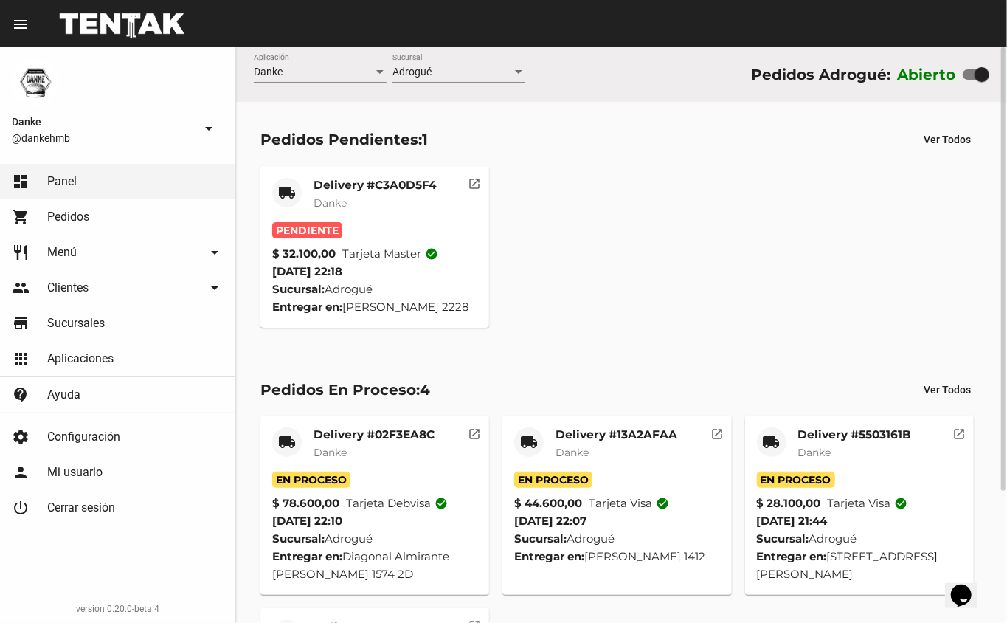
click at [387, 438] on mat-card-title "Delivery #02F3EA8C" at bounding box center [374, 434] width 121 height 15
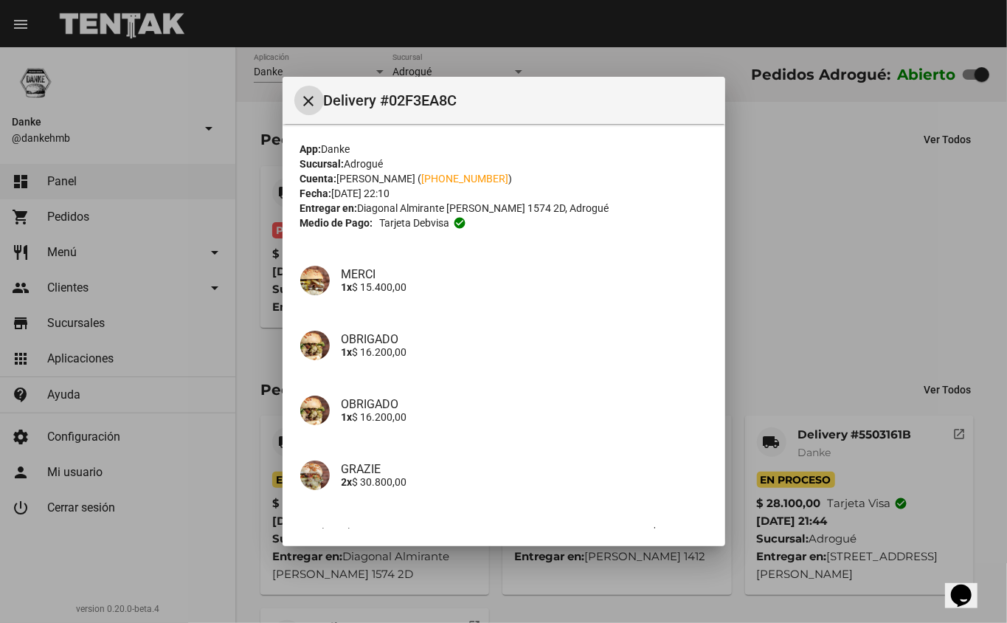
click at [906, 260] on div at bounding box center [503, 311] width 1007 height 623
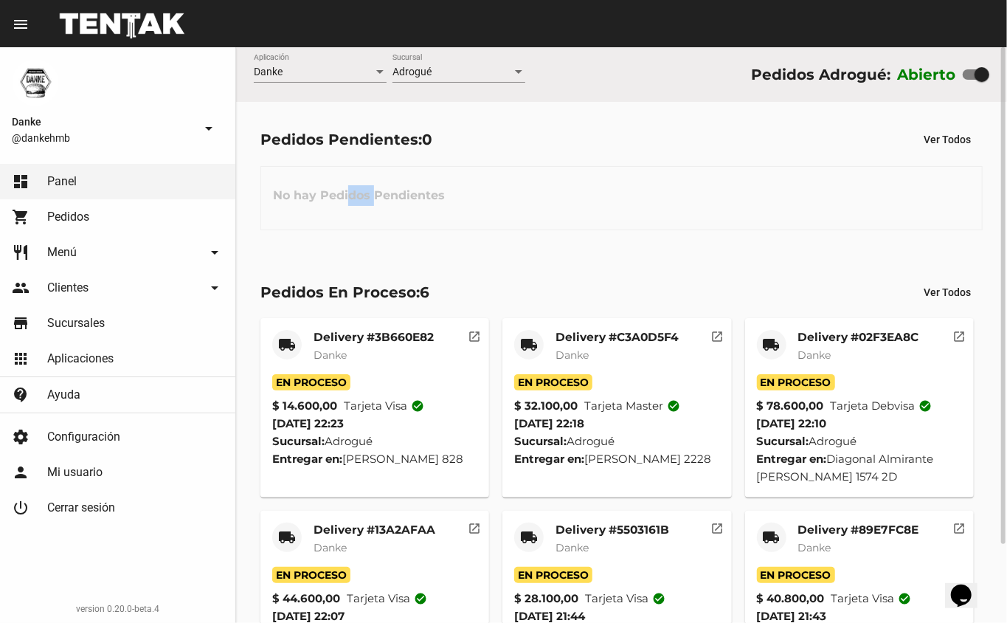
drag, startPoint x: 351, startPoint y: 190, endPoint x: 372, endPoint y: 174, distance: 26.3
click at [372, 174] on h3 "No hay Pedidos Pendientes" at bounding box center [359, 195] width 196 height 44
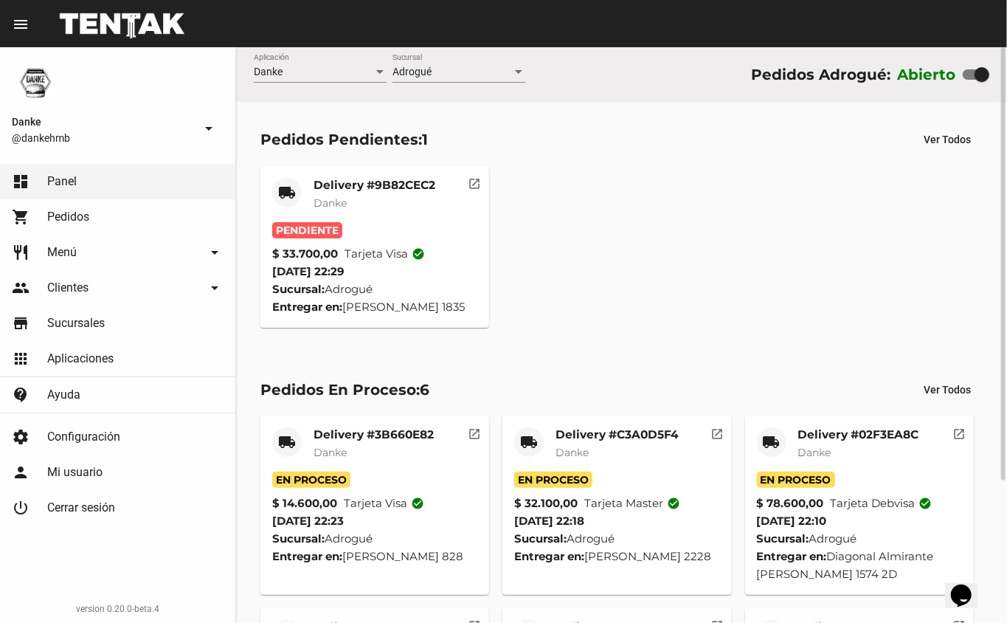
click at [381, 187] on mat-card-title "Delivery #9B82CEC2" at bounding box center [375, 185] width 122 height 15
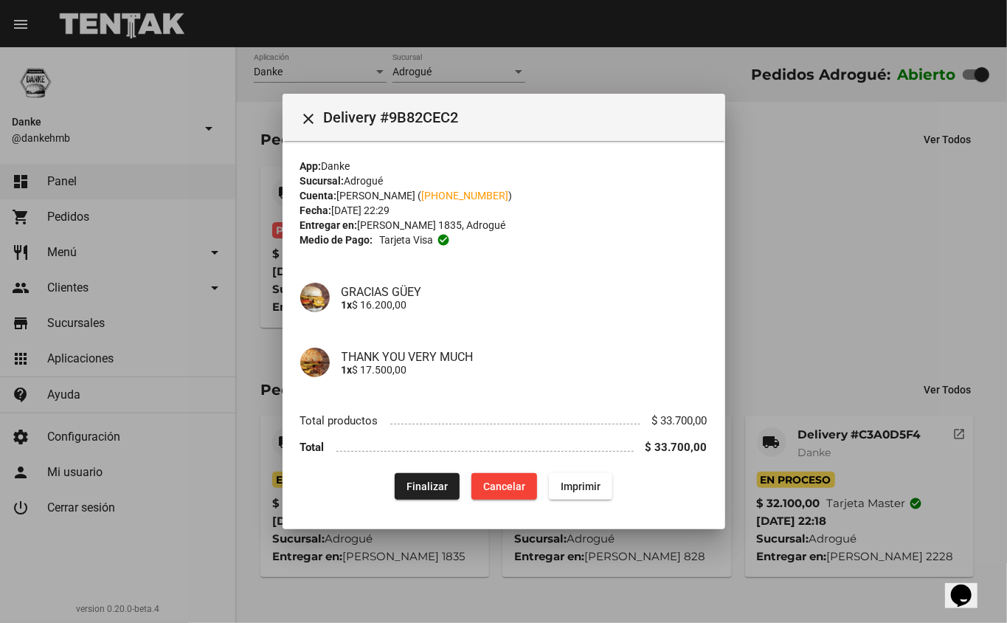
click at [782, 169] on div at bounding box center [503, 311] width 1007 height 623
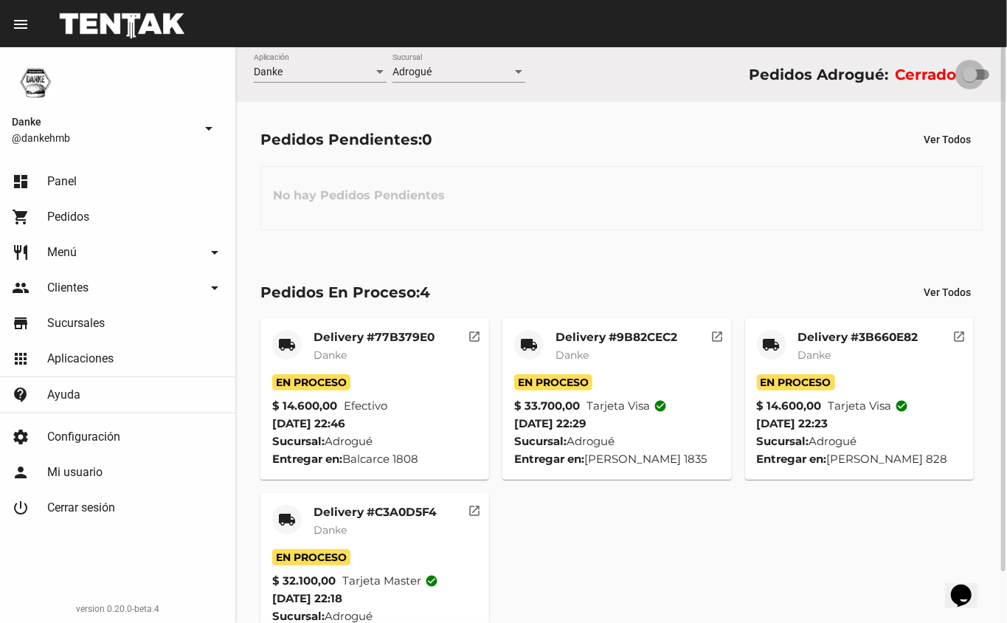
click at [981, 68] on label at bounding box center [976, 75] width 27 height 18
click at [970, 80] on input "checkbox" at bounding box center [970, 80] width 1 height 1
checkbox input "true"
click at [977, 80] on div at bounding box center [970, 74] width 15 height 15
click at [970, 80] on input "checkbox" at bounding box center [970, 80] width 1 height 1
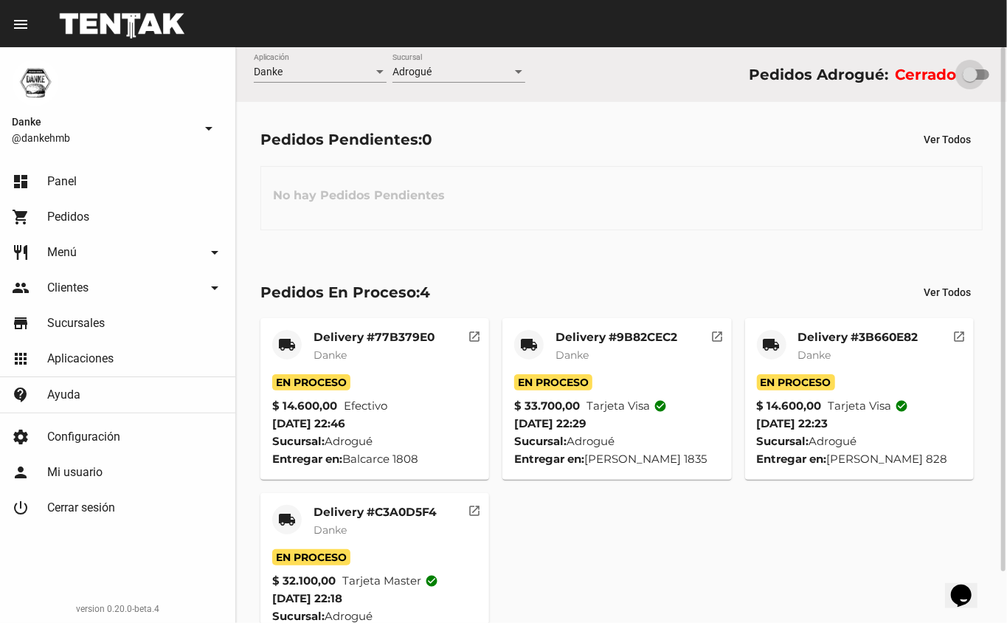
checkbox input "true"
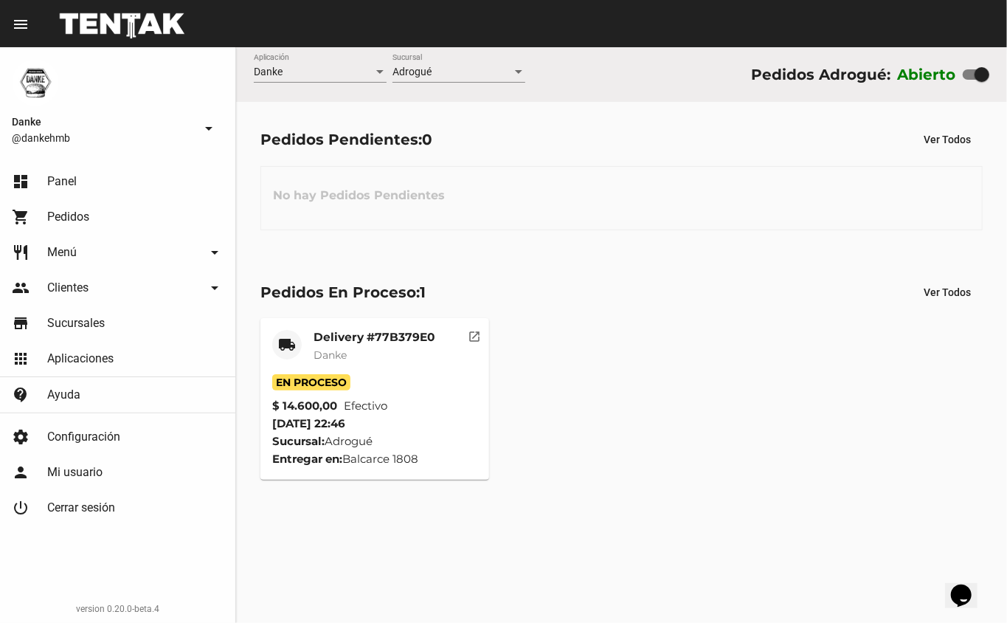
click at [665, 346] on div "local_shipping Delivery #77B379E0 Danke En Proceso $ 14.600,00 Efectivo 19/9/25…" at bounding box center [622, 398] width 736 height 175
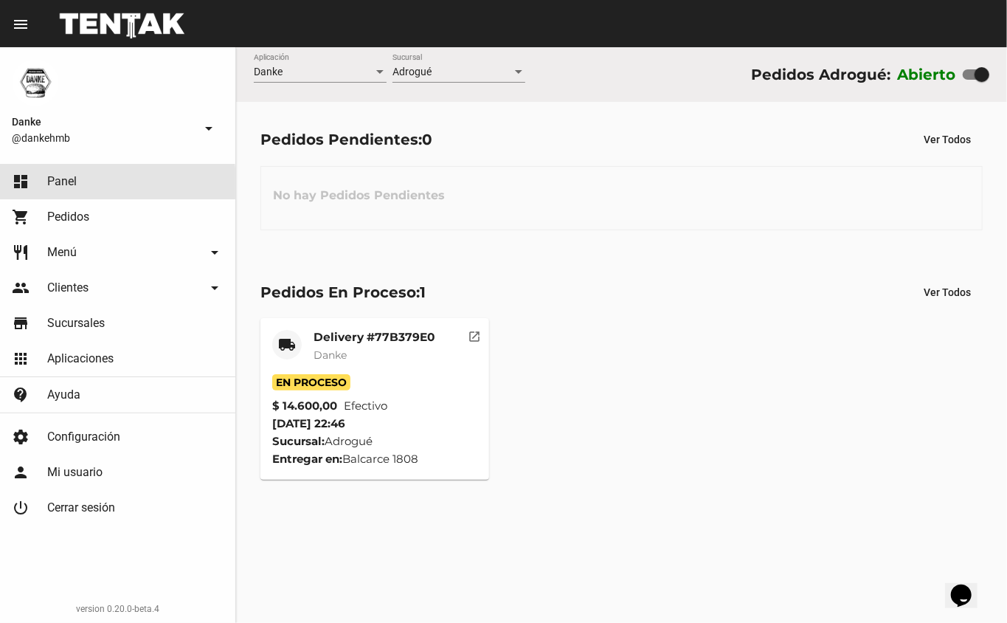
click at [69, 183] on span "Panel" at bounding box center [62, 181] width 30 height 15
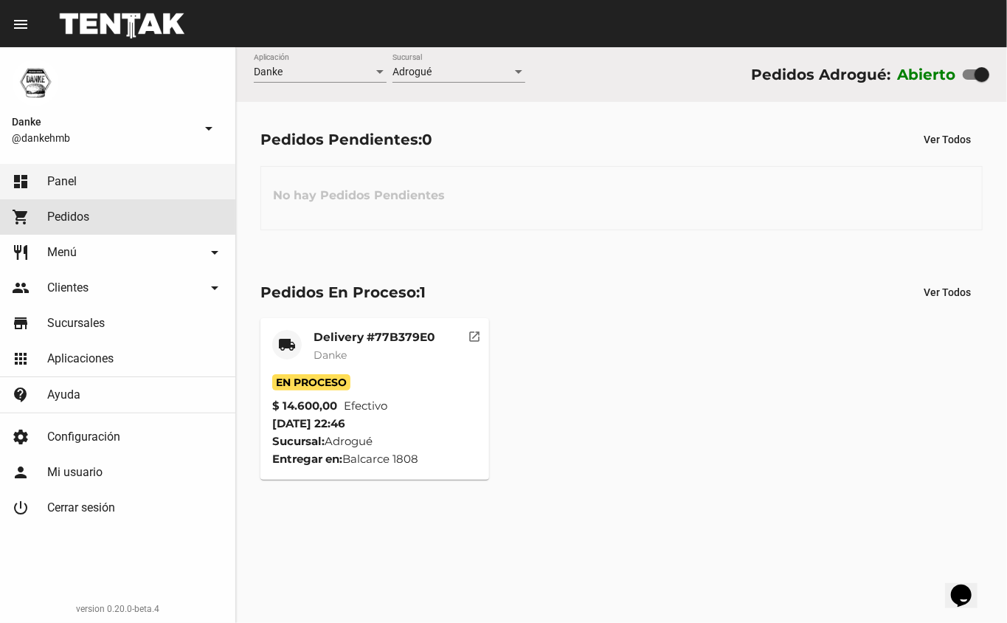
click at [89, 214] on span "Pedidos" at bounding box center [68, 217] width 42 height 15
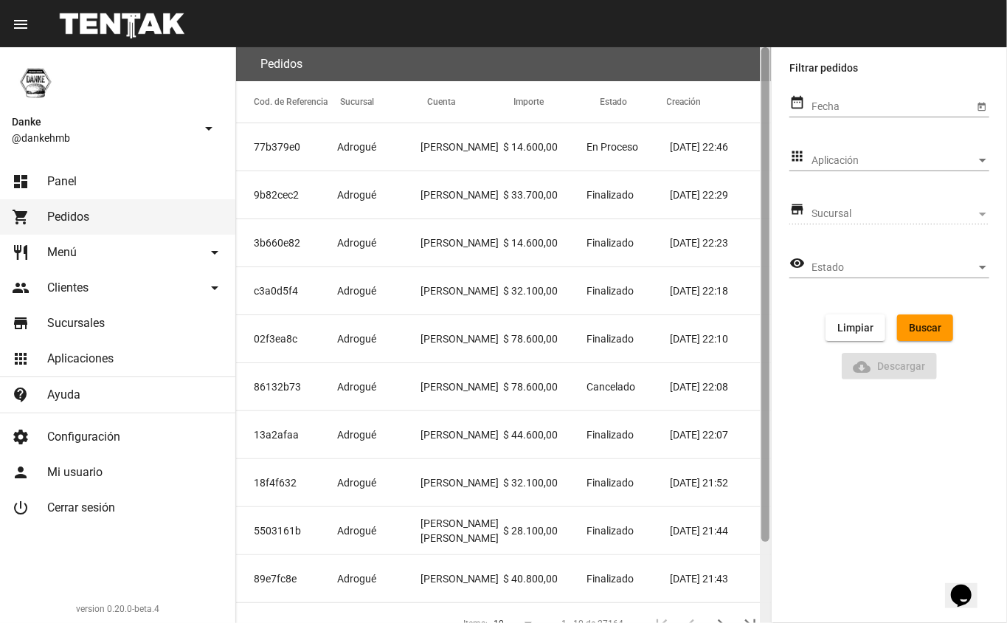
click at [763, 240] on div at bounding box center [766, 294] width 8 height 494
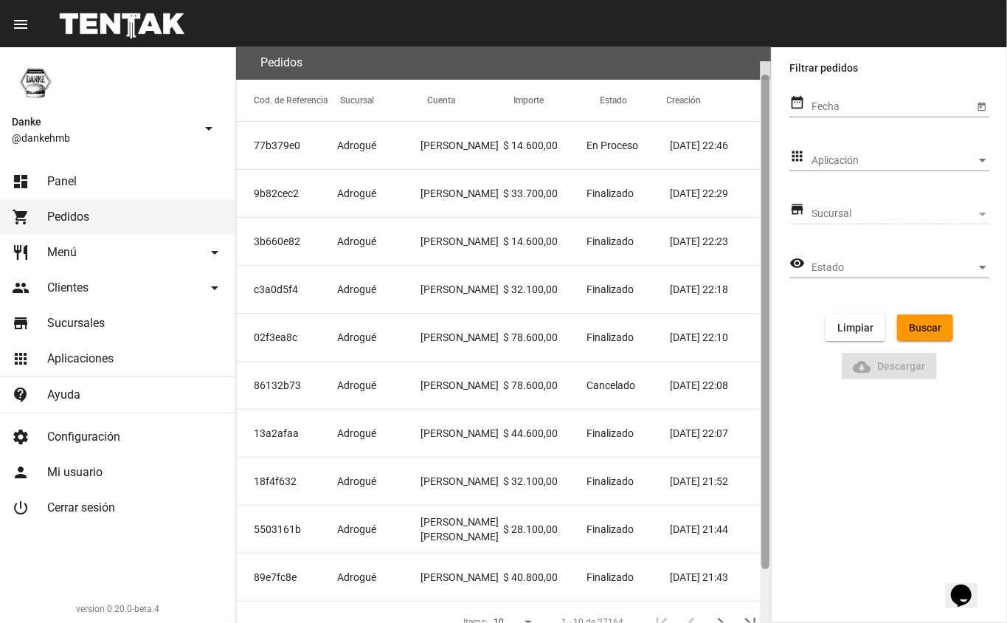
drag, startPoint x: 762, startPoint y: 263, endPoint x: 759, endPoint y: 287, distance: 24.5
click at [760, 278] on div at bounding box center [765, 349] width 11 height 576
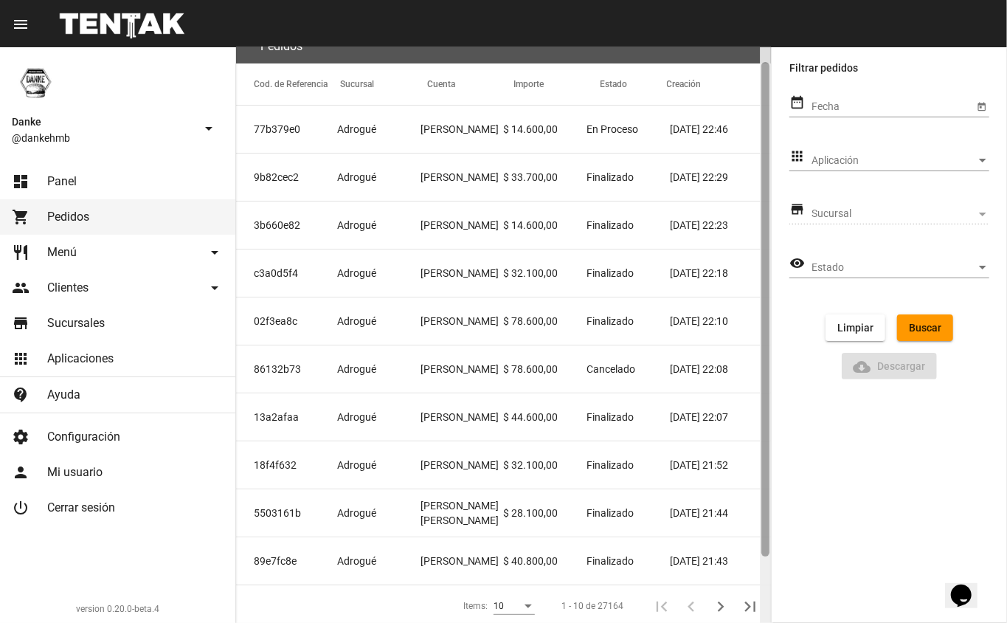
drag, startPoint x: 763, startPoint y: 328, endPoint x: 762, endPoint y: 335, distance: 7.4
click at [762, 331] on div at bounding box center [766, 309] width 8 height 494
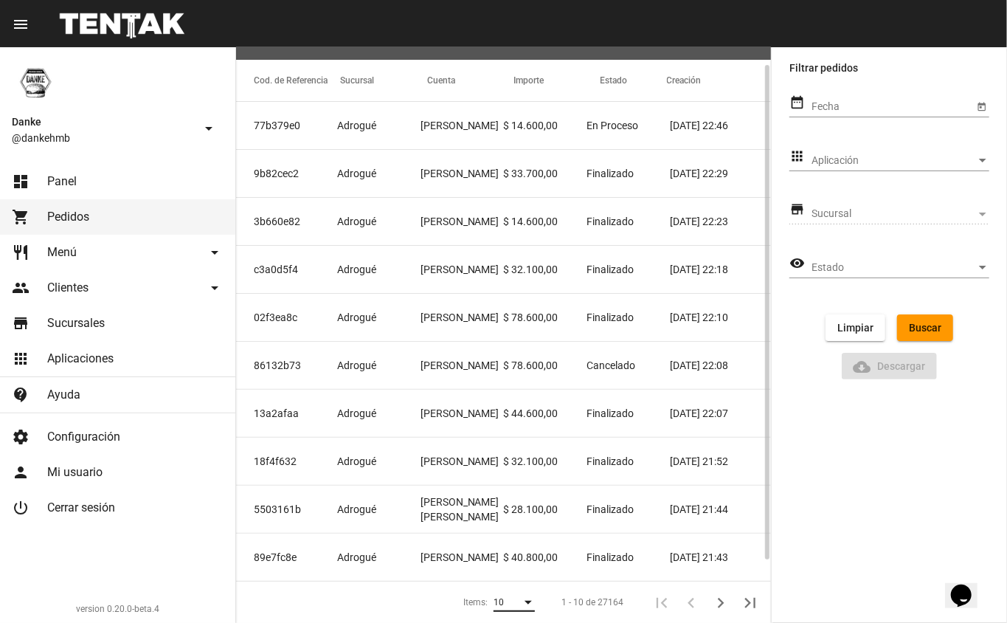
click at [521, 608] on div "10" at bounding box center [508, 603] width 28 height 10
click at [511, 571] on span "25" at bounding box center [515, 569] width 41 height 27
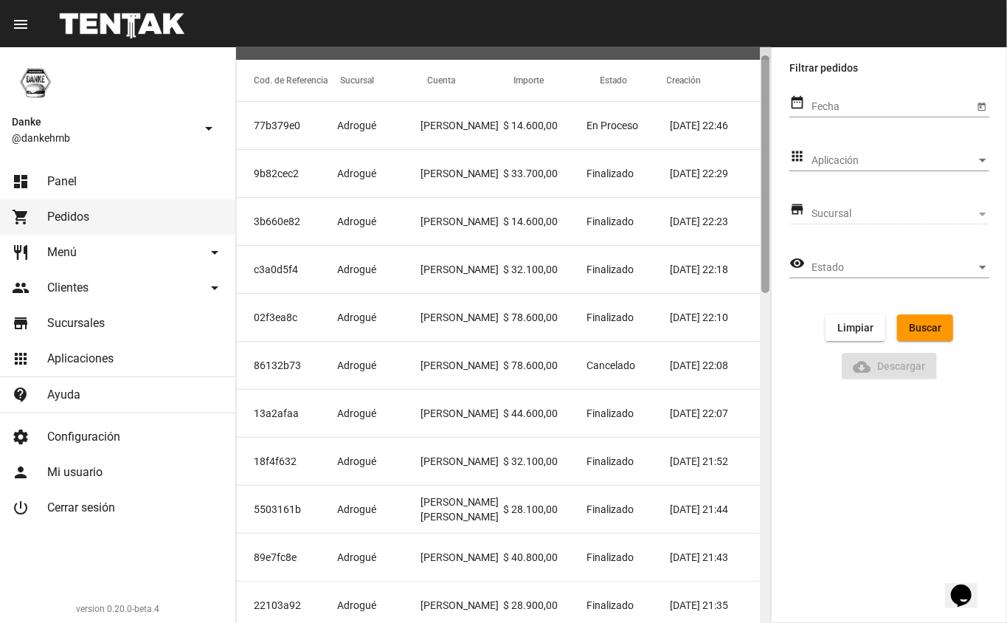
click at [767, 263] on div at bounding box center [766, 174] width 8 height 238
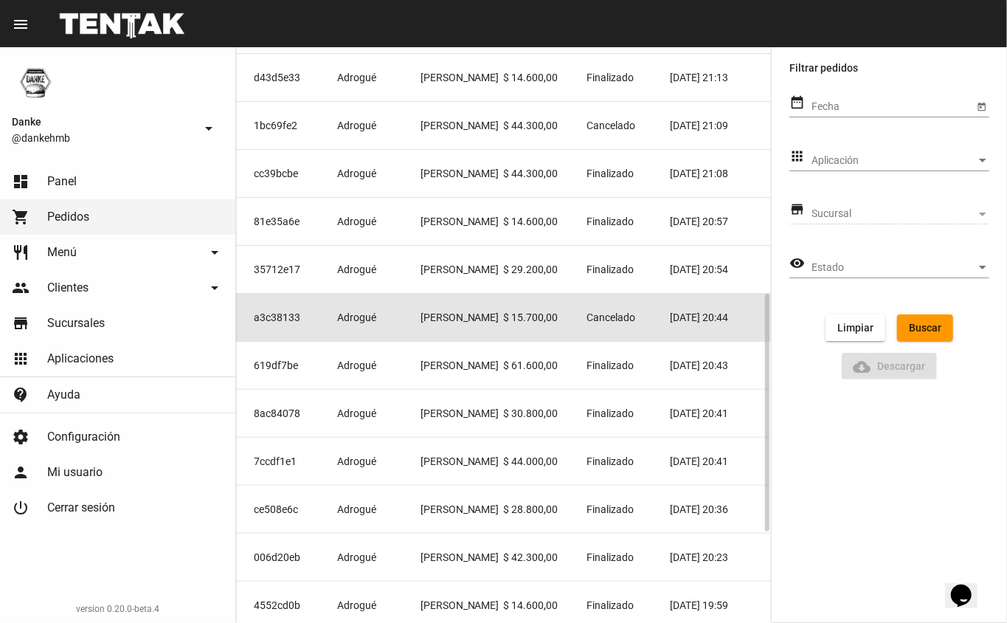
click at [477, 322] on mat-cell "vicente della Paolera" at bounding box center [462, 317] width 83 height 47
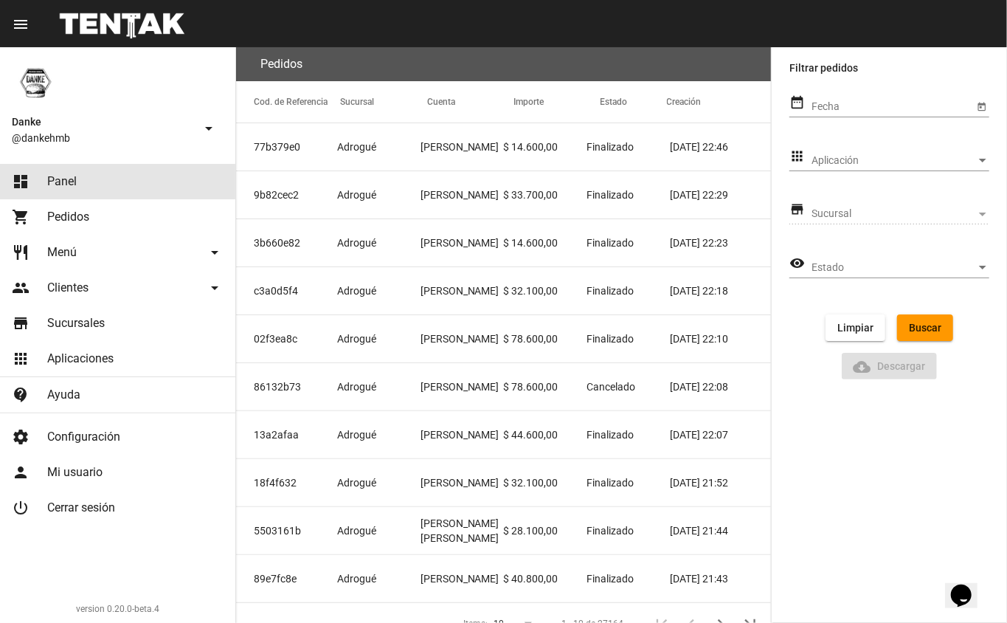
click at [58, 172] on link "dashboard Panel" at bounding box center [117, 181] width 235 height 35
